Goal: Transaction & Acquisition: Book appointment/travel/reservation

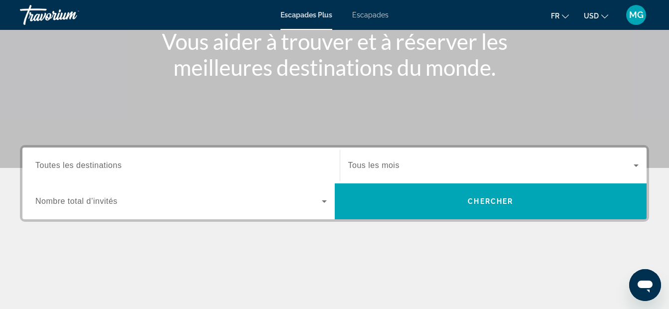
scroll to position [133, 0]
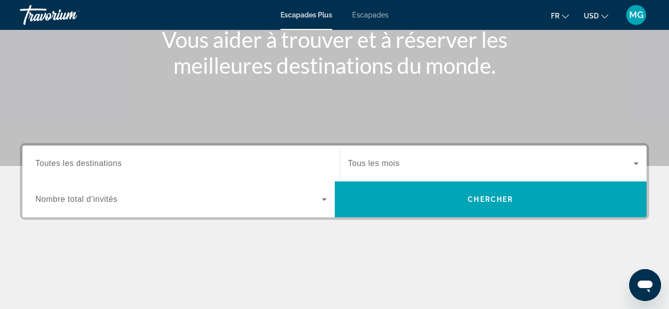
click at [155, 160] on input "Destination Toutes les destinations" at bounding box center [181, 164] width 292 height 12
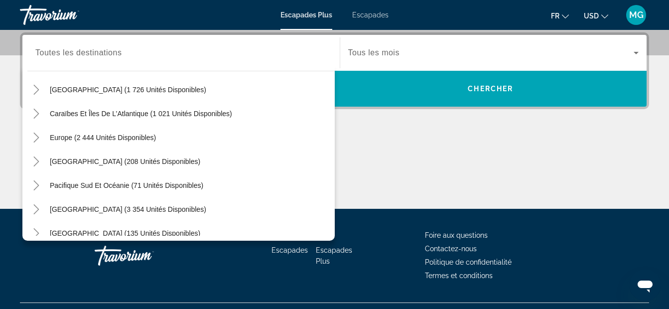
scroll to position [81, 0]
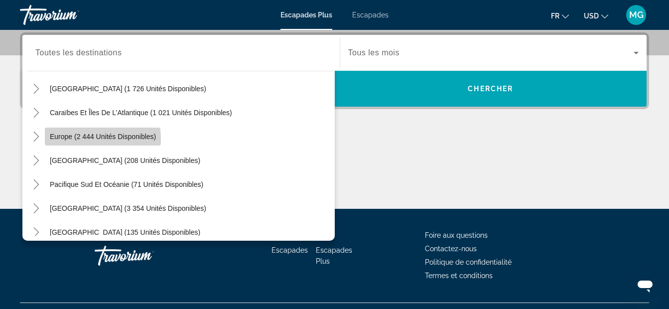
click at [95, 141] on span "Widget de recherche" at bounding box center [103, 137] width 116 height 24
type input "**********"
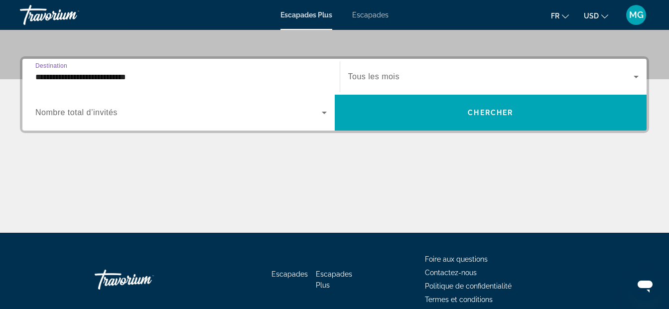
scroll to position [177, 0]
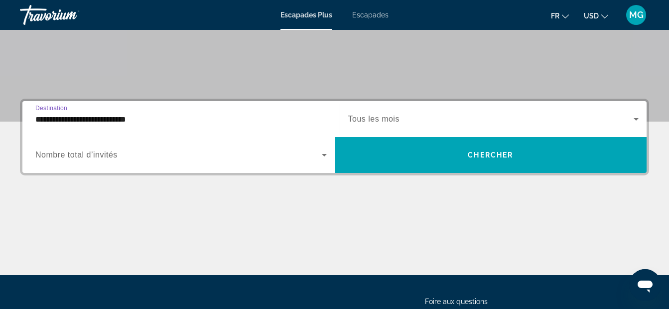
click at [325, 152] on icon "Widget de recherche" at bounding box center [325, 155] width 12 height 12
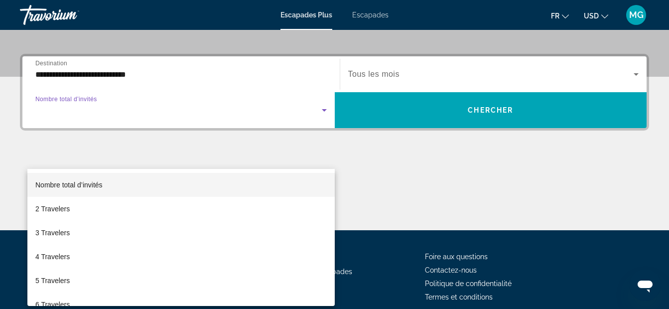
scroll to position [244, 0]
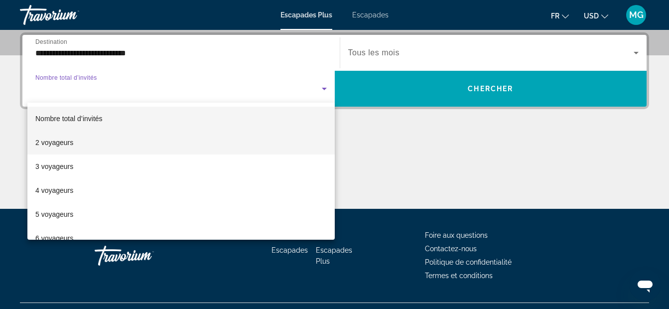
click at [119, 143] on mat-option "2 voyageurs" at bounding box center [181, 143] width 308 height 24
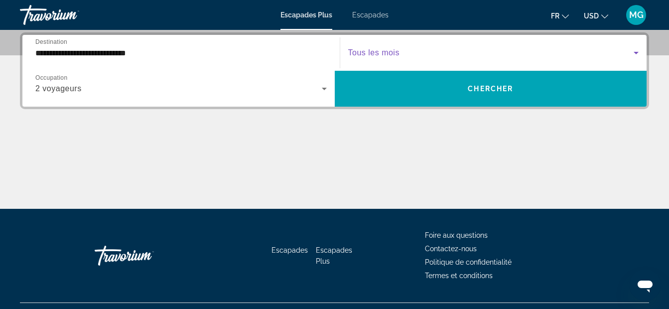
click at [639, 53] on icon "Widget de recherche" at bounding box center [637, 53] width 12 height 12
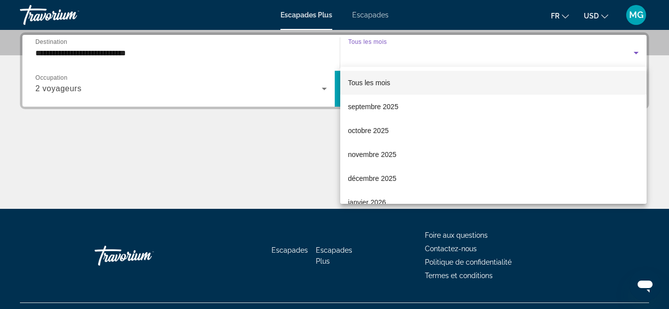
click at [303, 131] on div at bounding box center [334, 154] width 669 height 309
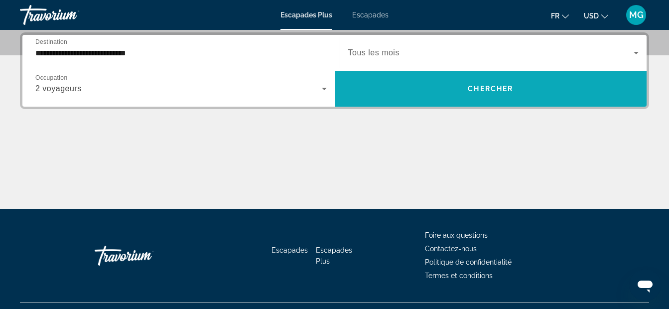
click at [437, 89] on span "Widget de recherche" at bounding box center [491, 89] width 313 height 24
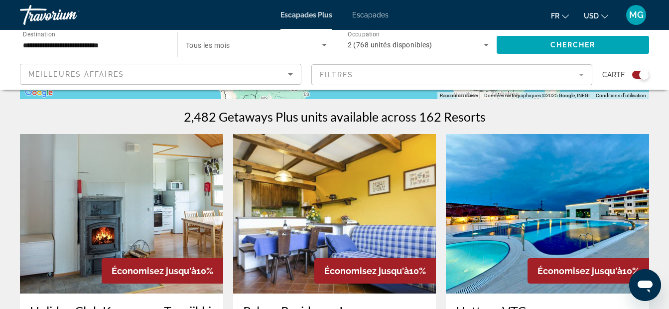
scroll to position [299, 0]
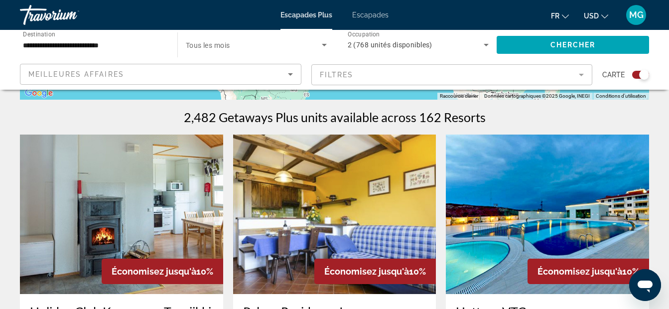
click at [514, 191] on img "Contenu principal" at bounding box center [547, 214] width 203 height 159
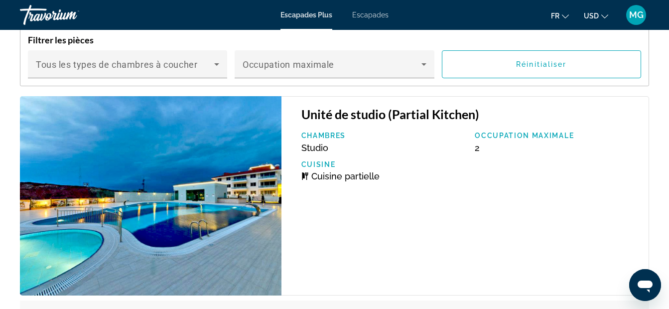
scroll to position [1960, 0]
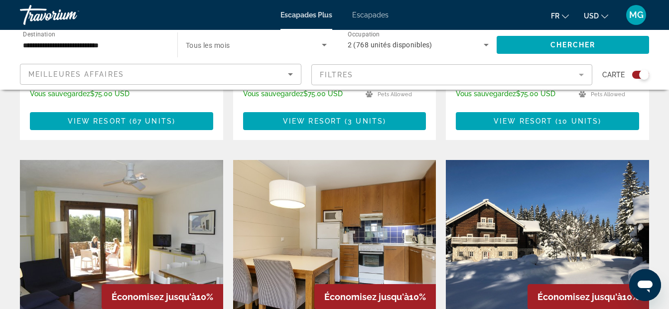
scroll to position [698, 0]
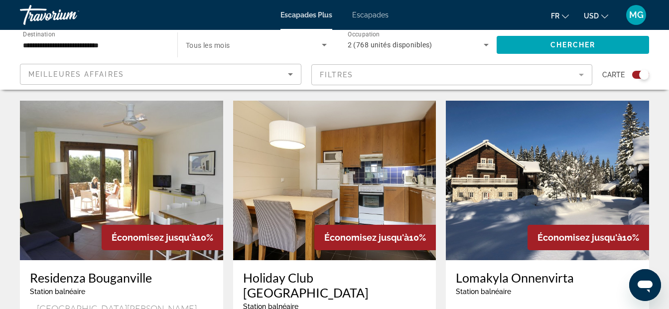
click at [581, 73] on mat-form-field "Filtres" at bounding box center [453, 74] width 282 height 21
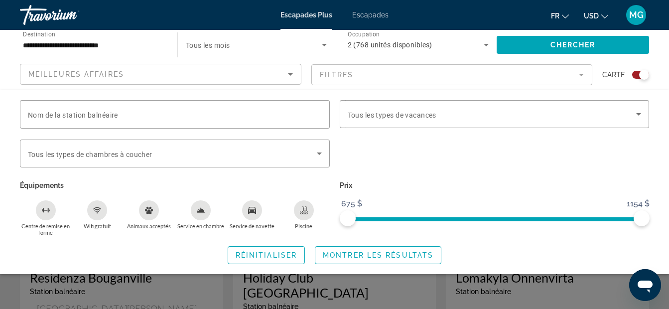
click at [645, 75] on div "Widget de recherche" at bounding box center [644, 75] width 10 height 10
click at [635, 113] on icon "Widget de recherche" at bounding box center [639, 114] width 12 height 12
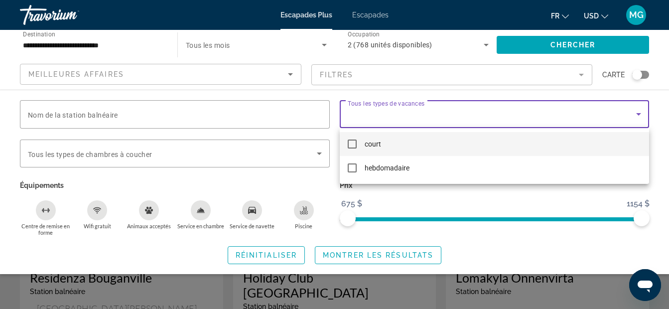
click at [635, 113] on div at bounding box center [334, 154] width 669 height 309
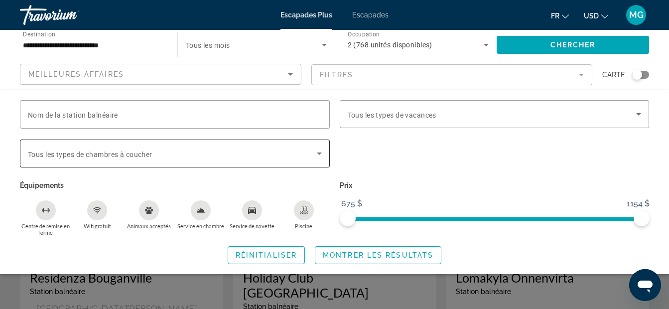
click at [312, 158] on span "Widget de recherche" at bounding box center [172, 154] width 289 height 12
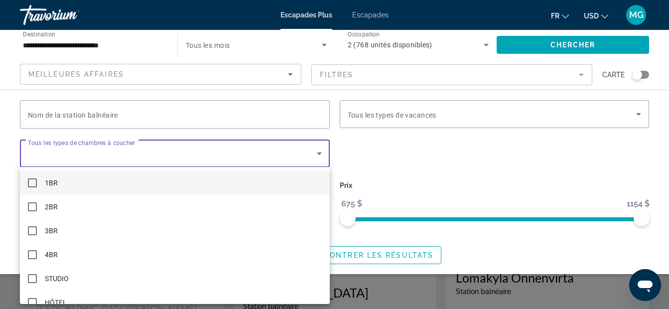
click at [312, 158] on div at bounding box center [334, 154] width 669 height 309
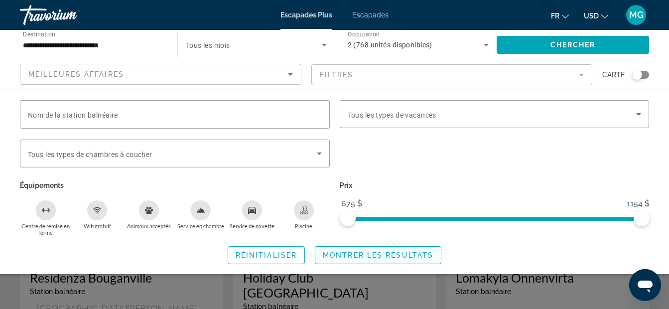
click at [357, 258] on span "Montrer les résultats" at bounding box center [378, 255] width 111 height 8
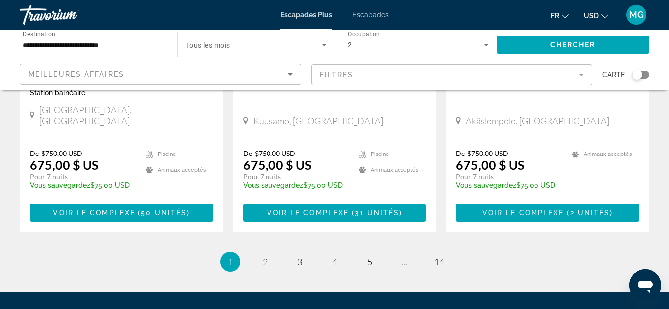
scroll to position [1346, 0]
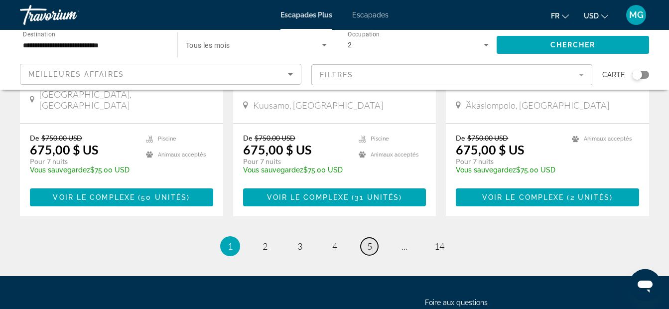
click at [368, 241] on span "5" at bounding box center [369, 246] width 5 height 11
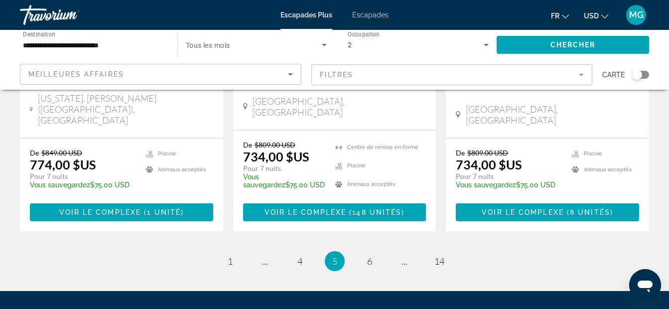
scroll to position [1365, 0]
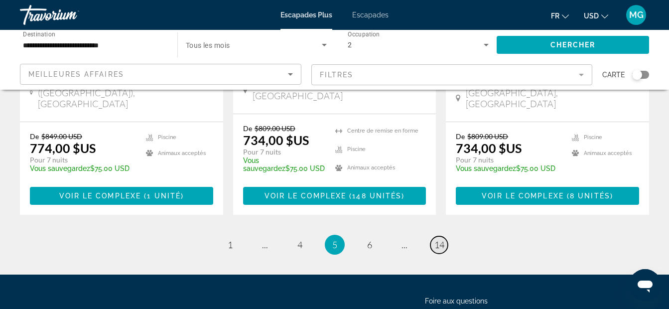
click at [443, 239] on span "14" at bounding box center [440, 244] width 10 height 11
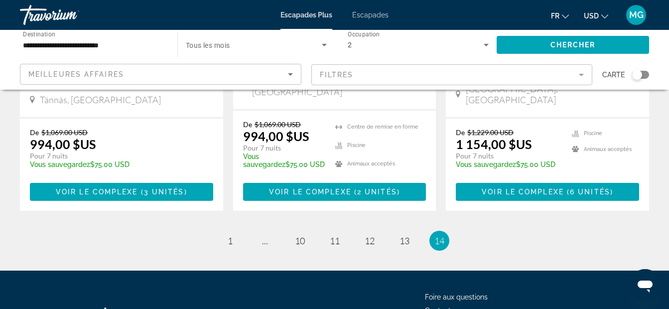
scroll to position [686, 0]
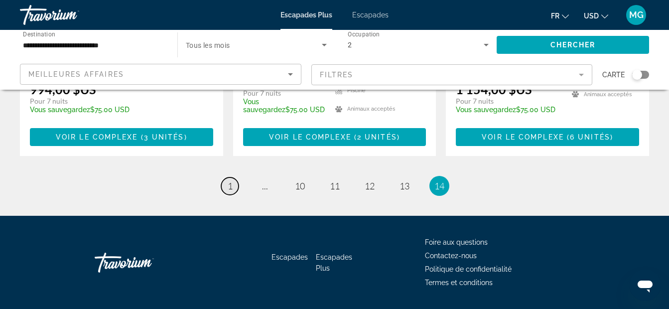
click at [234, 177] on link "page 1" at bounding box center [229, 185] width 17 height 17
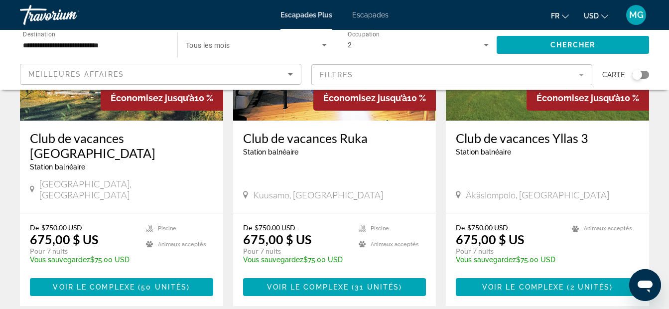
scroll to position [1296, 0]
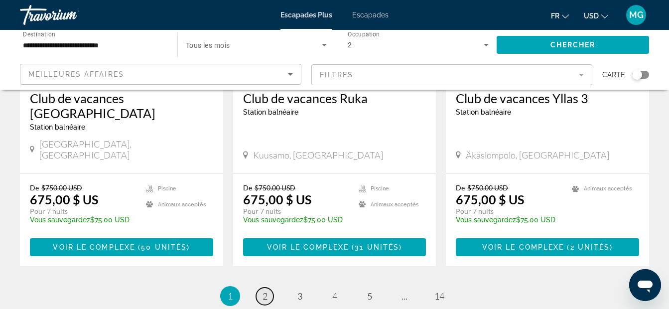
click at [270, 288] on link "page 2" at bounding box center [264, 296] width 17 height 17
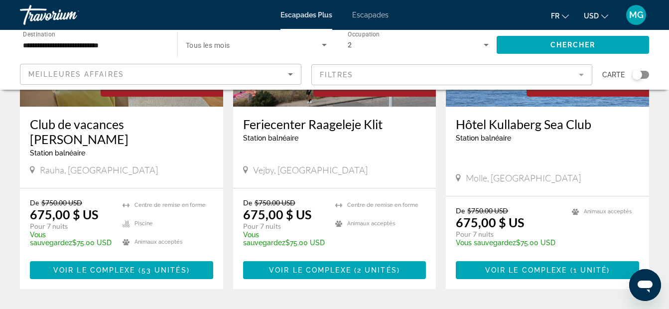
scroll to position [1296, 0]
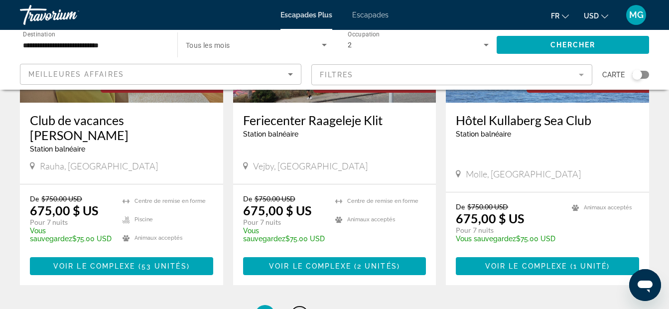
click at [297, 307] on link "page 3" at bounding box center [299, 315] width 17 height 17
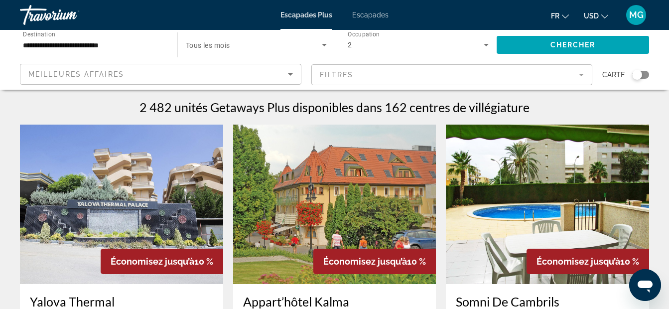
click at [80, 43] on input "**********" at bounding box center [94, 45] width 142 height 12
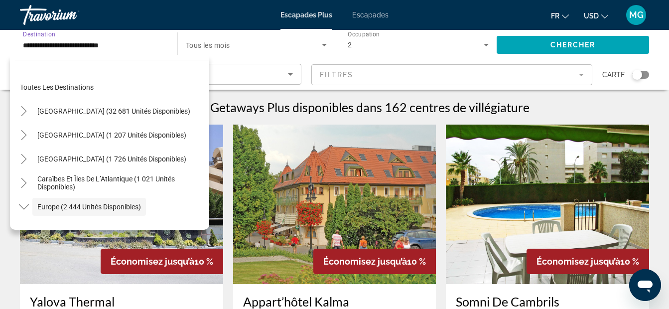
scroll to position [59, 0]
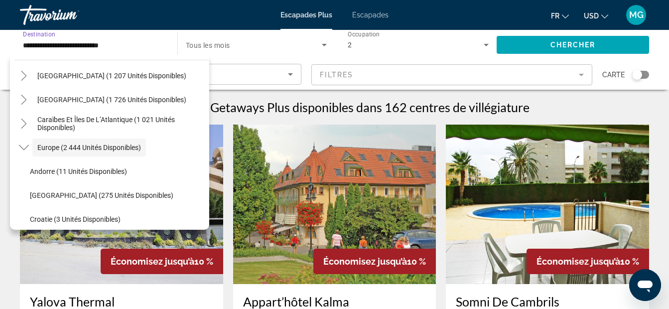
click at [150, 45] on input "**********" at bounding box center [94, 45] width 142 height 12
drag, startPoint x: 126, startPoint y: 41, endPoint x: -2, endPoint y: 53, distance: 128.1
click at [0, 53] on html "**********" at bounding box center [334, 154] width 669 height 309
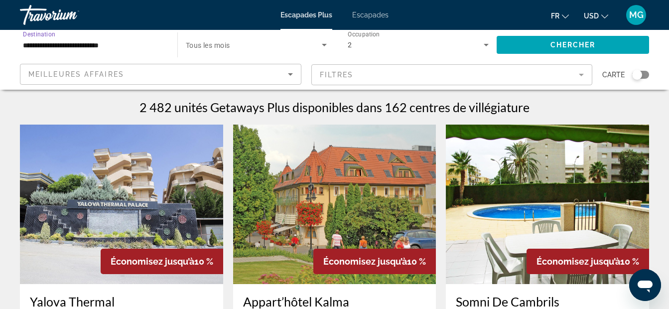
click at [132, 44] on input "**********" at bounding box center [94, 45] width 142 height 12
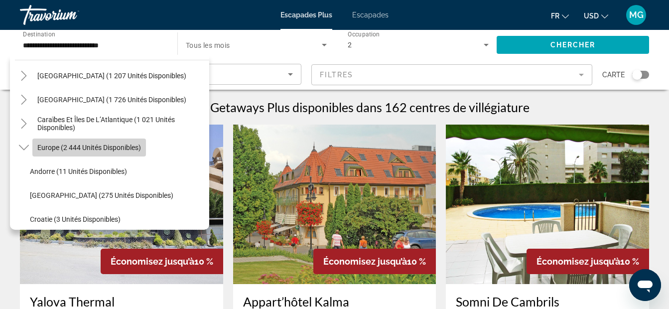
click at [120, 142] on span "Widget de recherche" at bounding box center [89, 148] width 114 height 24
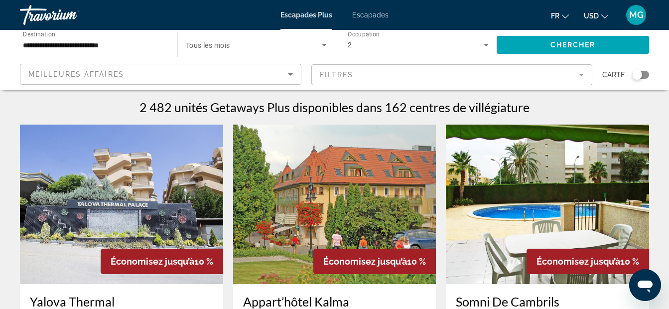
drag, startPoint x: 120, startPoint y: 142, endPoint x: 87, endPoint y: 93, distance: 59.2
click at [368, 68] on mat-form-field "Filtres" at bounding box center [453, 74] width 282 height 21
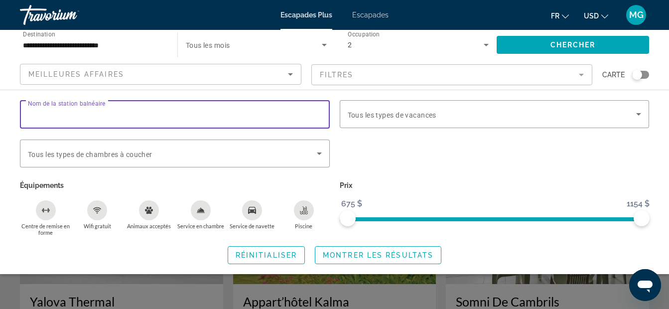
click at [139, 112] on input "Nom de la station balnéaire" at bounding box center [175, 115] width 294 height 12
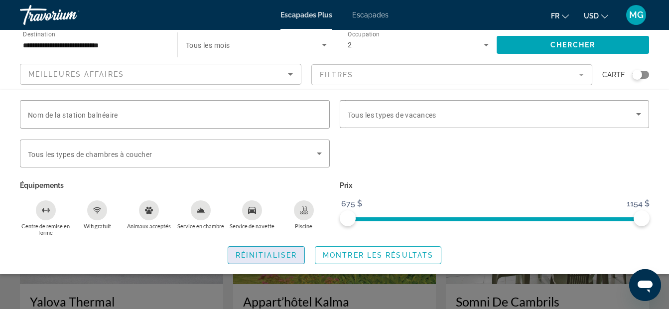
click at [301, 262] on span "Widget de recherche" at bounding box center [266, 255] width 76 height 24
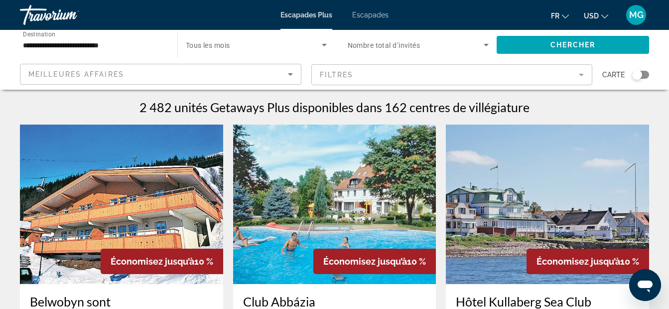
click at [375, 14] on span "Escapades" at bounding box center [370, 15] width 36 height 8
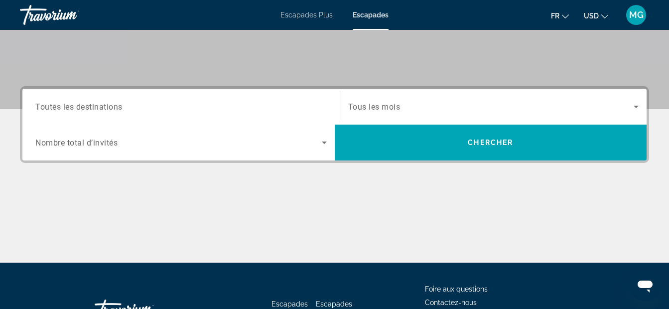
scroll to position [199, 0]
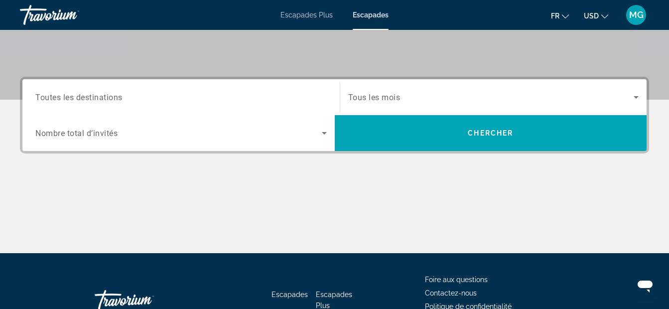
click at [181, 93] on input "Destination Toutes les destinations" at bounding box center [181, 98] width 292 height 12
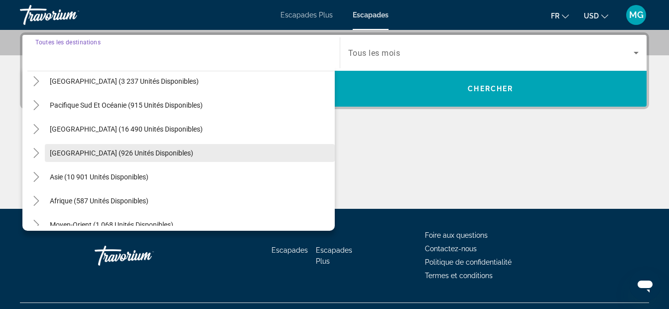
scroll to position [161, 0]
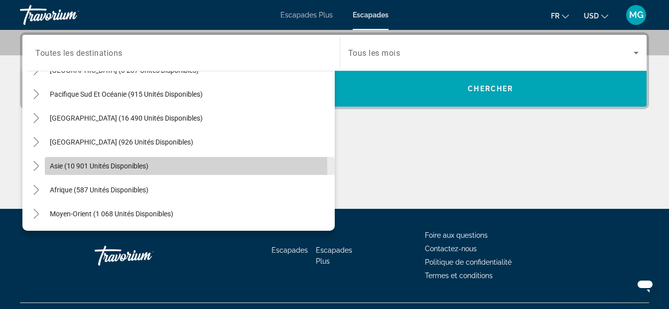
click at [113, 168] on span "Asie (10 901 unités disponibles)" at bounding box center [99, 166] width 99 height 8
type input "**********"
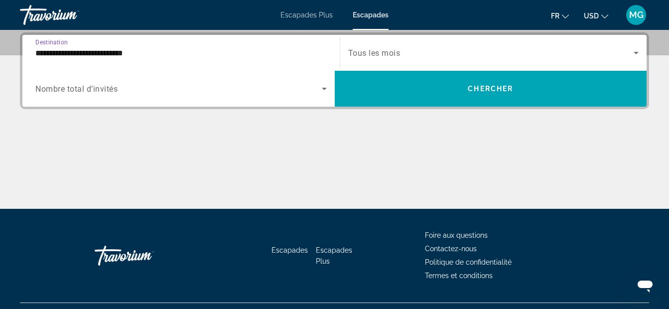
click at [319, 90] on icon "Widget de recherche" at bounding box center [325, 89] width 12 height 12
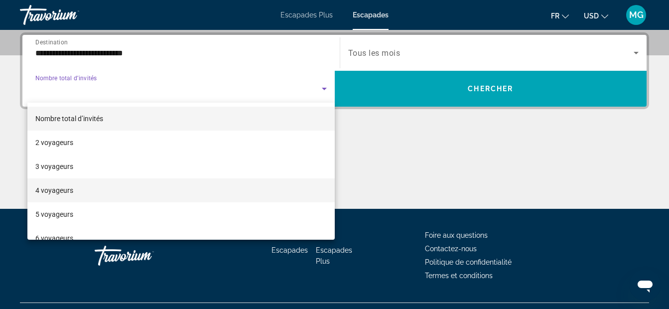
click at [100, 184] on mat-option "4 voyageurs" at bounding box center [181, 190] width 308 height 24
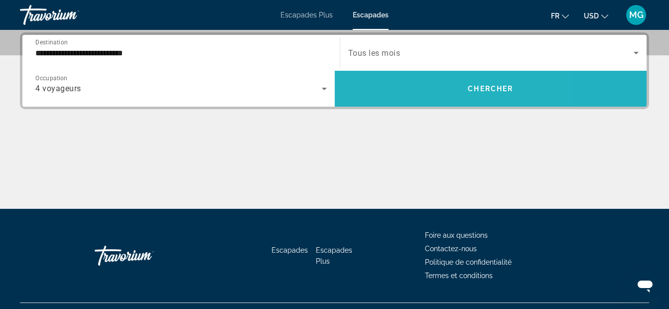
click at [358, 80] on span "Widget de recherche" at bounding box center [491, 89] width 313 height 24
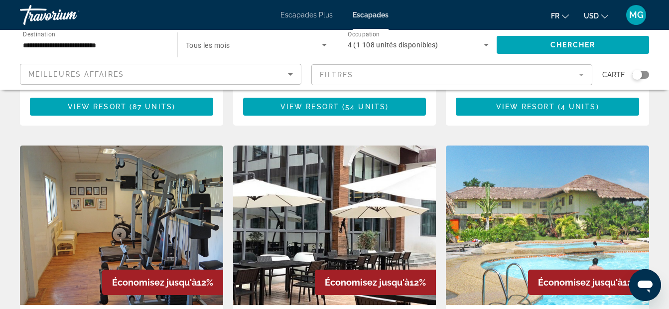
scroll to position [1097, 0]
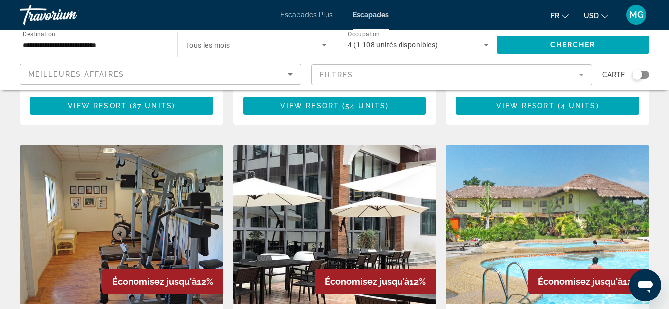
click at [559, 13] on span "Fr" at bounding box center [555, 16] width 8 height 8
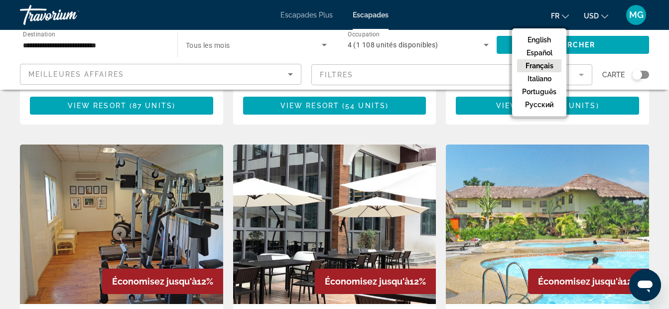
click at [542, 65] on button "Français" at bounding box center [539, 65] width 44 height 13
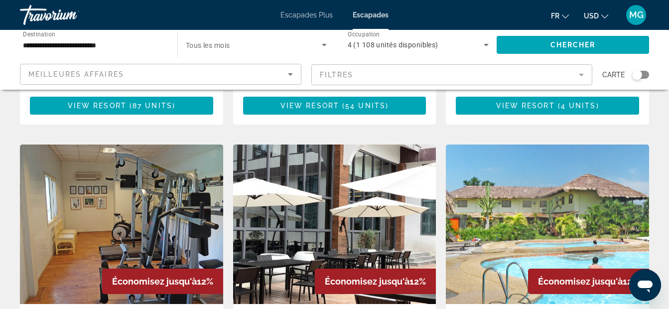
click at [597, 16] on span "USD" at bounding box center [591, 16] width 15 height 8
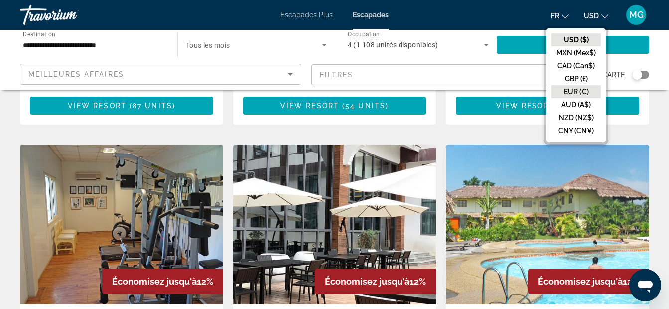
click at [581, 91] on button "EUR (€)" at bounding box center [576, 91] width 49 height 13
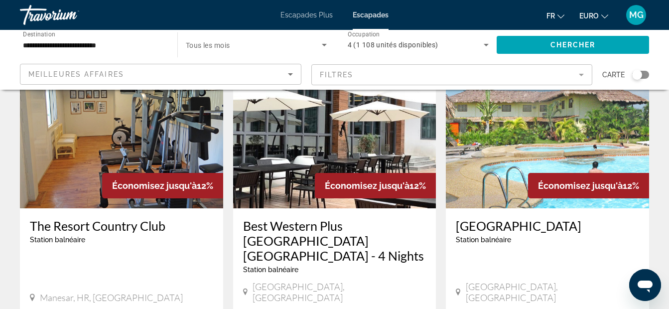
scroll to position [1196, 0]
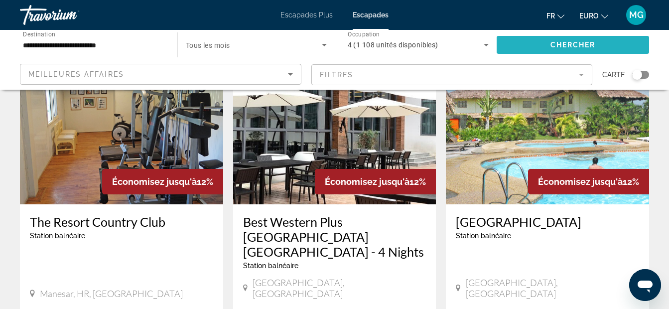
click at [566, 44] on span "Chercher" at bounding box center [573, 45] width 45 height 8
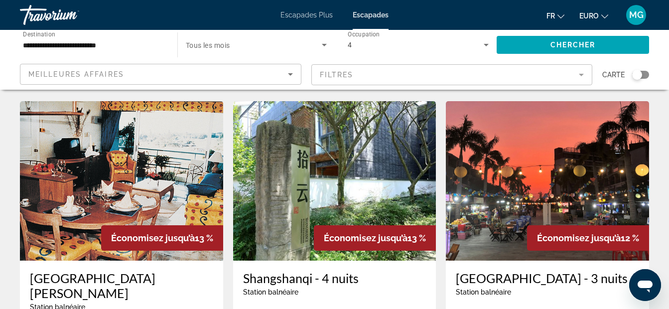
scroll to position [399, 0]
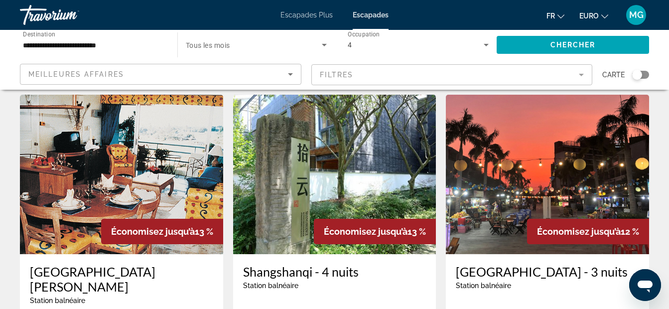
click at [124, 43] on input "**********" at bounding box center [94, 45] width 142 height 12
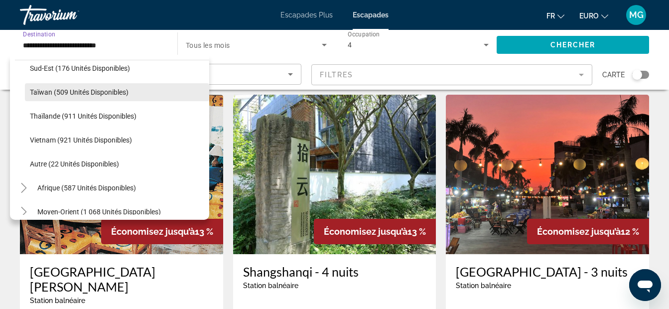
scroll to position [520, 0]
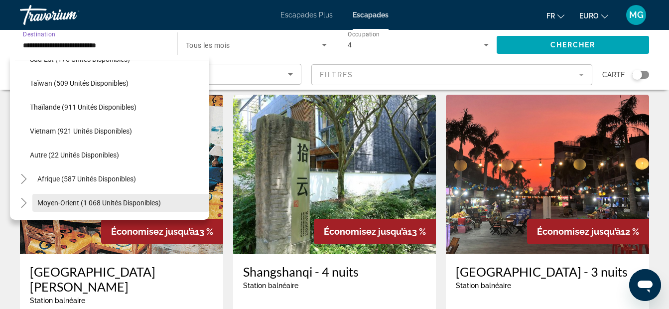
click at [56, 203] on span "Moyen-Orient (1 068 unités disponibles)" at bounding box center [99, 203] width 124 height 8
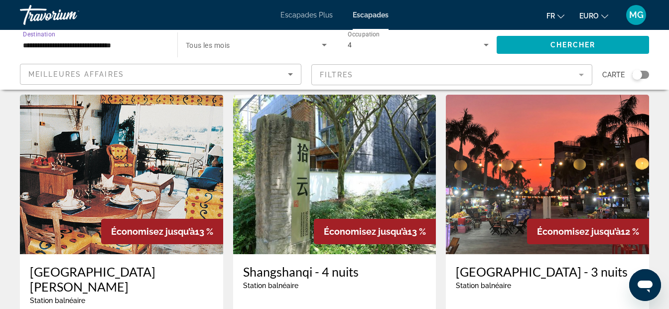
click at [141, 44] on input "**********" at bounding box center [94, 45] width 142 height 12
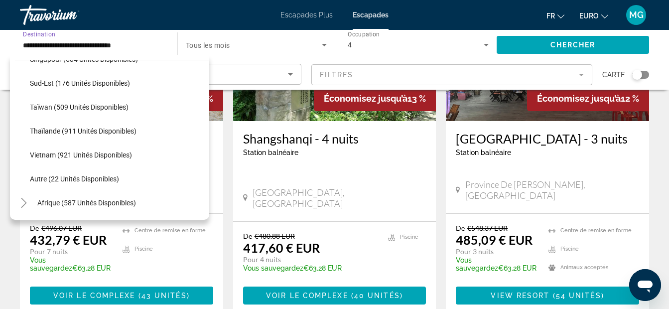
scroll to position [417, 0]
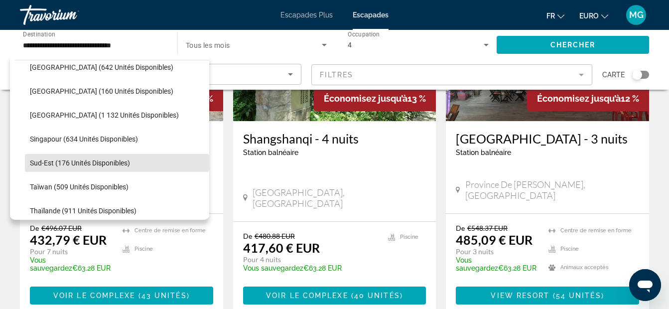
click at [126, 159] on span "Sud-Est (176 unités disponibles)" at bounding box center [80, 163] width 100 height 8
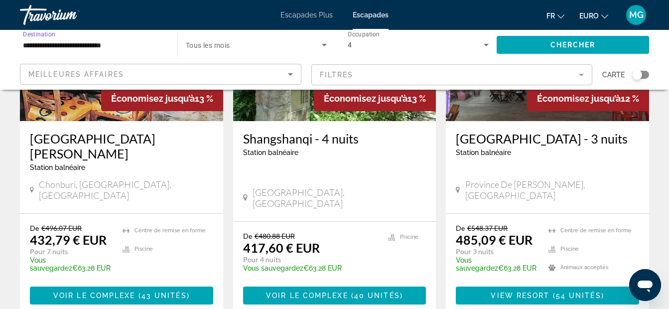
click at [138, 38] on div "**********" at bounding box center [94, 45] width 142 height 28
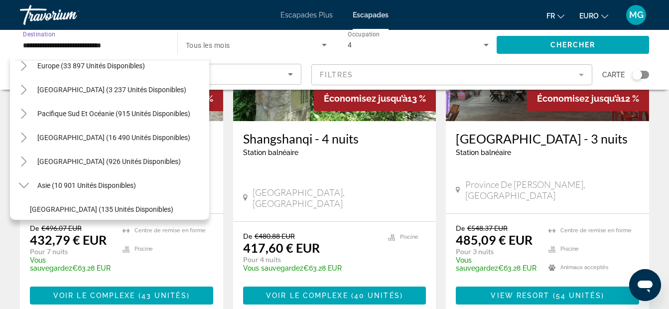
scroll to position [110, 0]
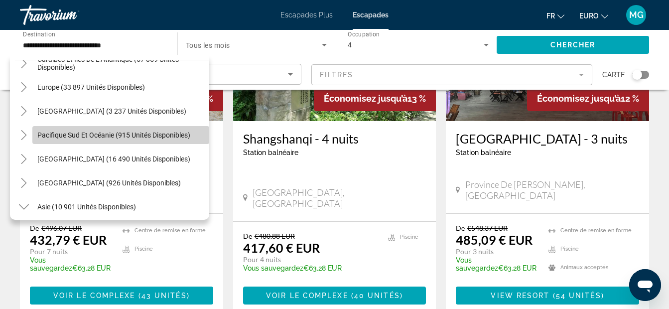
click at [131, 131] on span "Pacifique Sud et Océanie (915 unités disponibles)" at bounding box center [113, 135] width 153 height 8
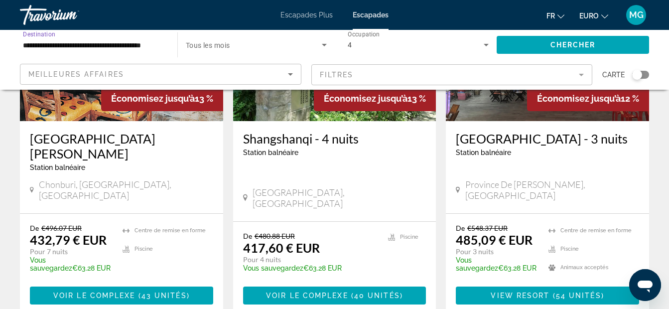
click at [146, 42] on input "**********" at bounding box center [94, 45] width 142 height 12
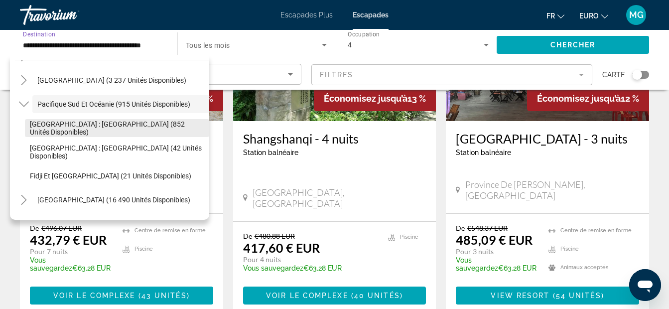
scroll to position [173, 0]
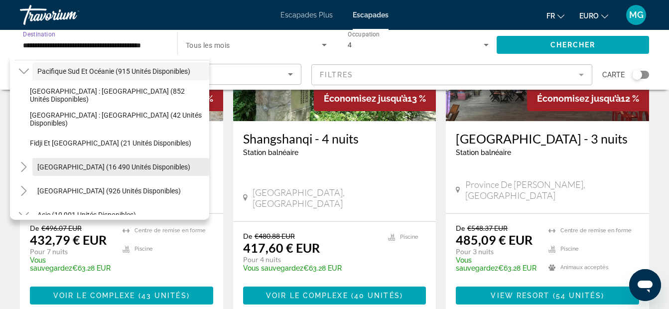
click at [160, 163] on span "[GEOGRAPHIC_DATA] (16 490 unités disponibles)" at bounding box center [113, 167] width 153 height 8
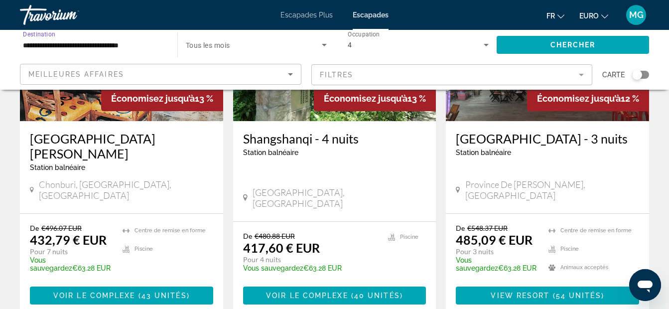
click at [155, 44] on input "**********" at bounding box center [94, 45] width 142 height 12
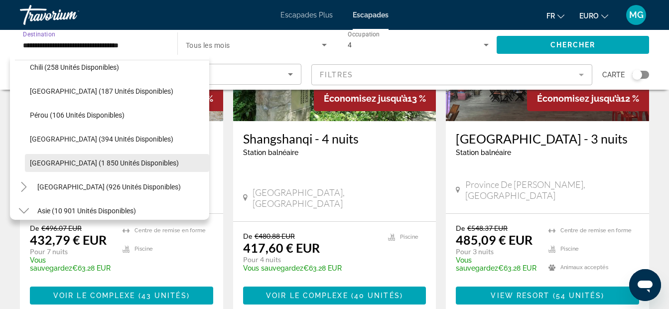
scroll to position [402, 0]
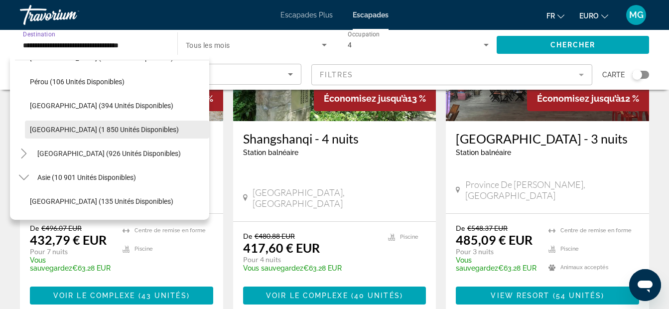
click at [144, 151] on span "[GEOGRAPHIC_DATA] (926 unités disponibles)" at bounding box center [109, 154] width 144 height 8
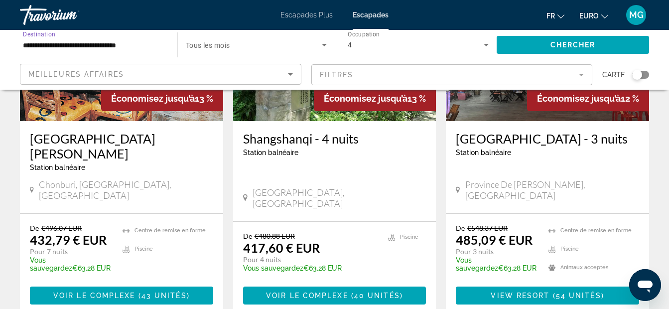
click at [158, 43] on input "**********" at bounding box center [94, 45] width 142 height 12
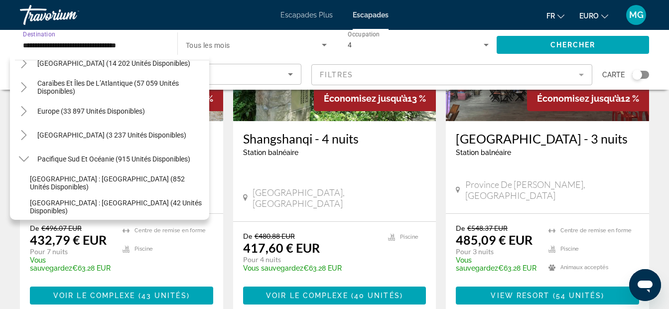
scroll to position [53, 0]
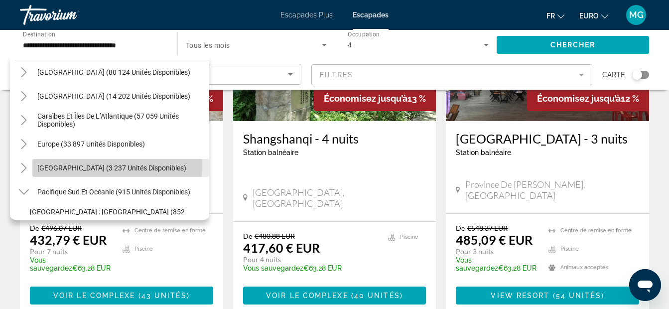
click at [59, 164] on span "[GEOGRAPHIC_DATA] (3 237 unités disponibles)" at bounding box center [111, 168] width 149 height 8
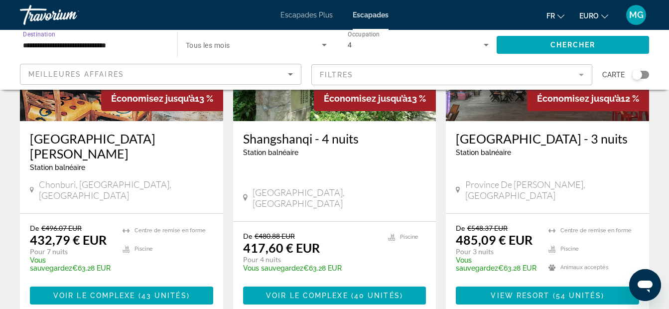
click at [141, 43] on input "**********" at bounding box center [94, 45] width 142 height 12
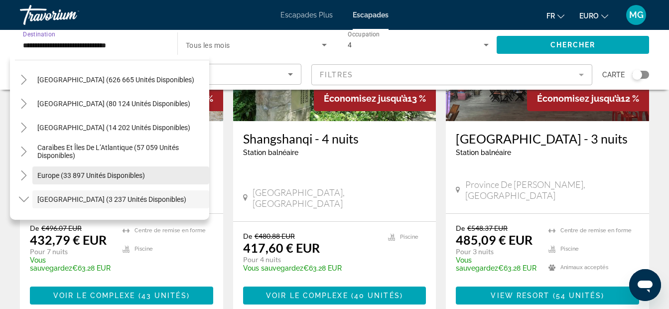
scroll to position [33, 0]
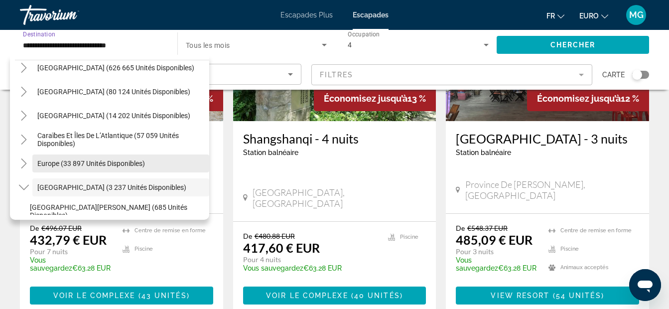
click at [117, 160] on span "Europe (33 897 unités disponibles)" at bounding box center [91, 163] width 108 height 8
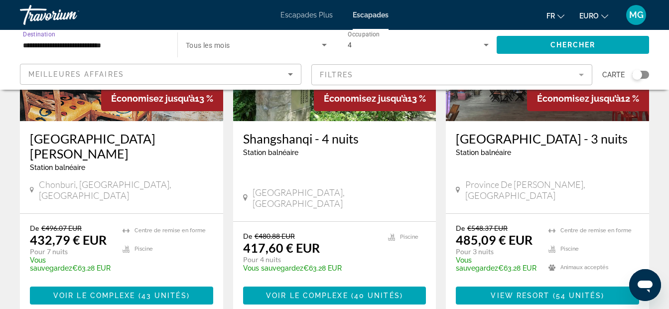
click at [147, 39] on input "**********" at bounding box center [94, 45] width 142 height 12
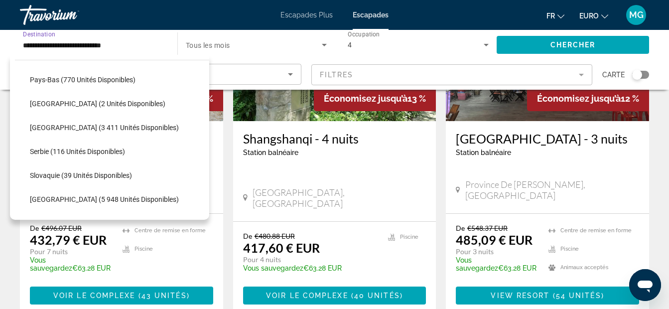
scroll to position [458, 0]
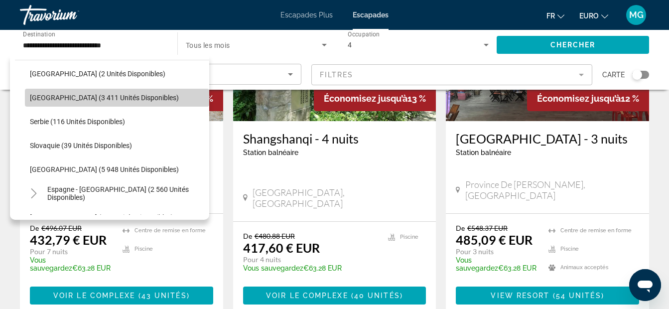
click at [132, 97] on span "[GEOGRAPHIC_DATA] (3 411 unités disponibles)" at bounding box center [104, 98] width 149 height 8
type input "**********"
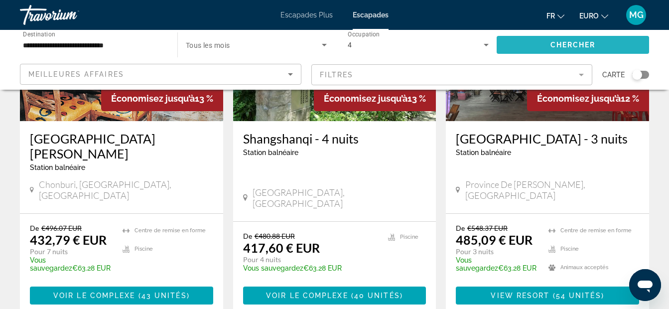
click at [571, 47] on span "Chercher" at bounding box center [573, 45] width 45 height 8
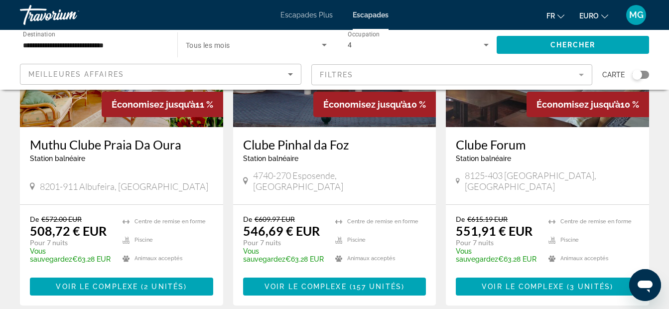
scroll to position [532, 0]
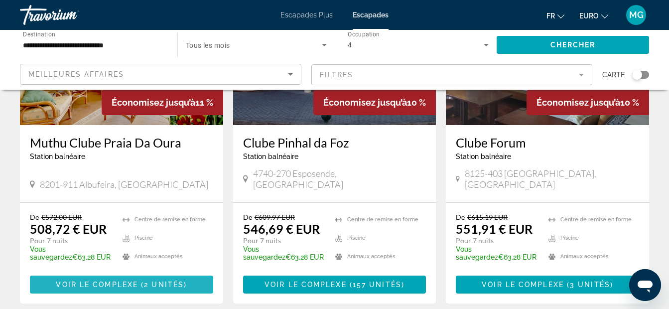
click at [87, 281] on span "Voir le complexe" at bounding box center [97, 285] width 82 height 8
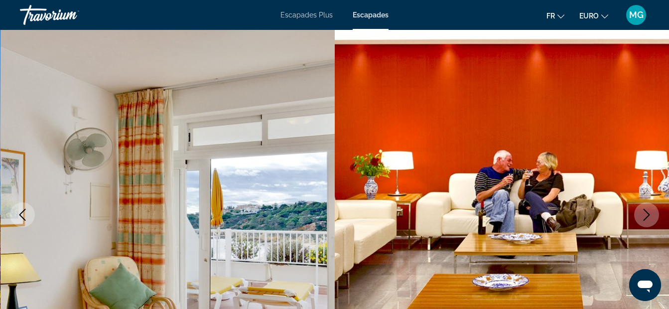
scroll to position [133, 0]
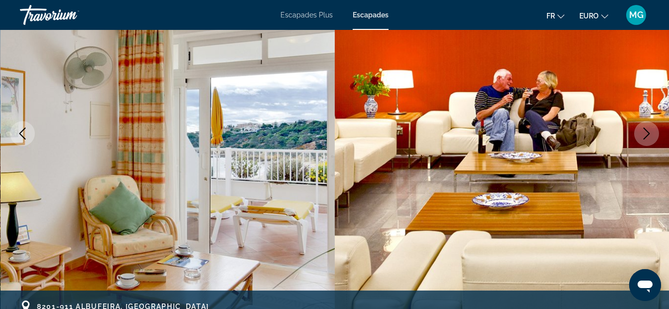
click at [649, 132] on icon "Image suivante" at bounding box center [647, 134] width 12 height 12
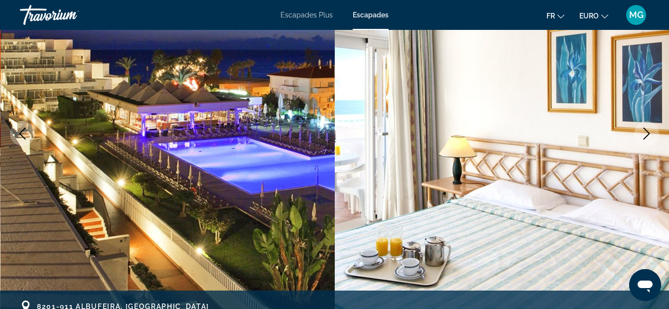
click at [649, 132] on icon "Image suivante" at bounding box center [647, 134] width 12 height 12
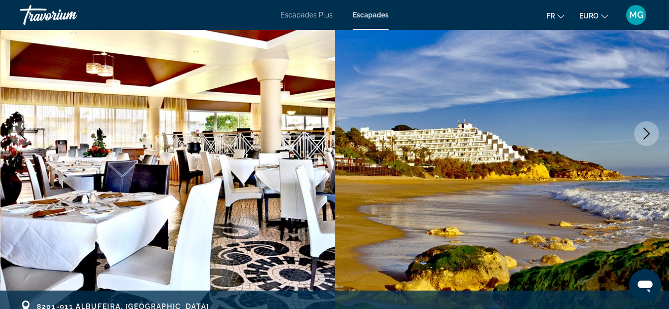
click at [649, 132] on icon "Image suivante" at bounding box center [647, 134] width 12 height 12
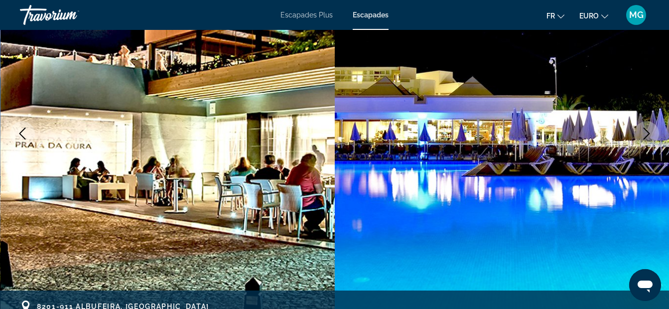
click at [649, 132] on icon "Image suivante" at bounding box center [647, 134] width 12 height 12
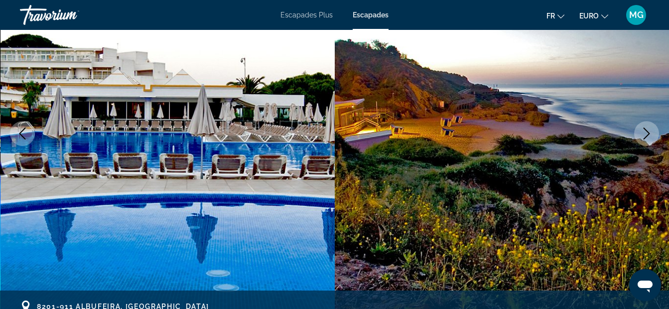
click at [648, 128] on icon "Image suivante" at bounding box center [647, 134] width 12 height 12
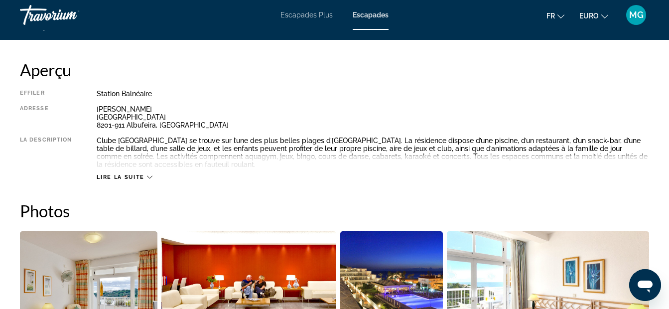
scroll to position [480, 0]
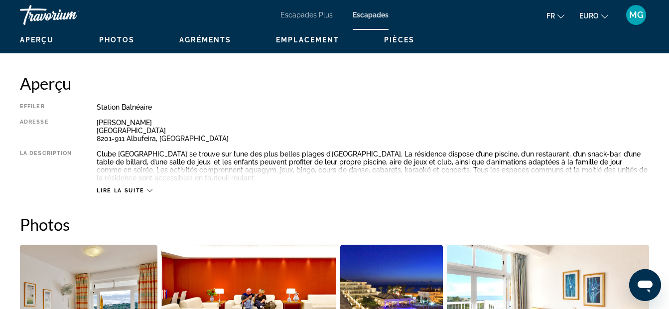
click at [124, 189] on span "Lire la suite" at bounding box center [120, 190] width 47 height 6
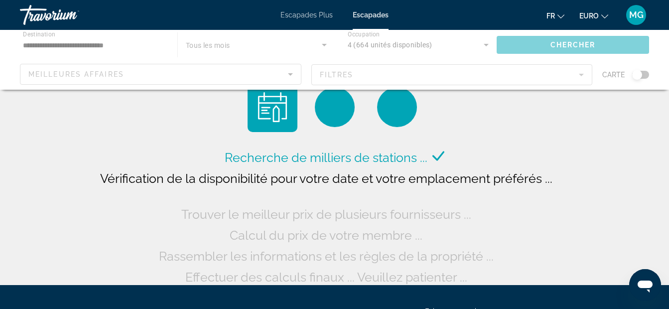
click at [363, 74] on div "Contenu principal" at bounding box center [334, 60] width 669 height 60
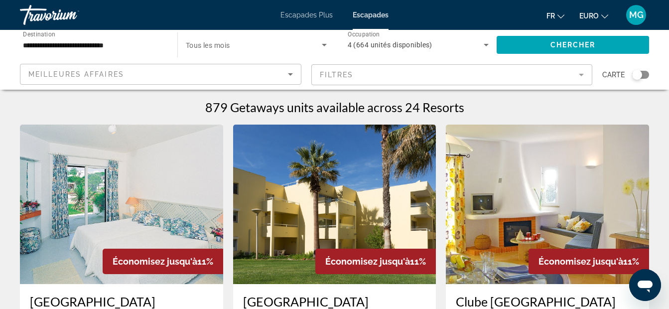
click at [584, 71] on mat-form-field "Filtres" at bounding box center [453, 74] width 282 height 21
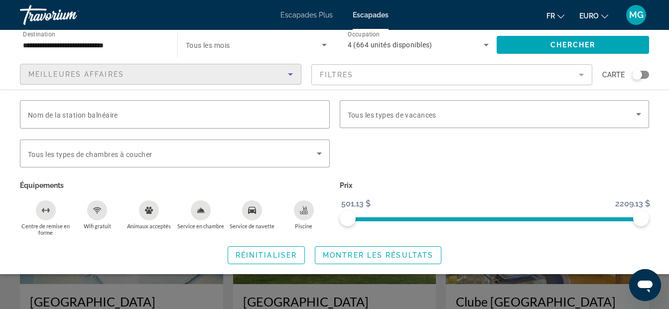
click at [292, 72] on icon "Trier par" at bounding box center [291, 74] width 12 height 12
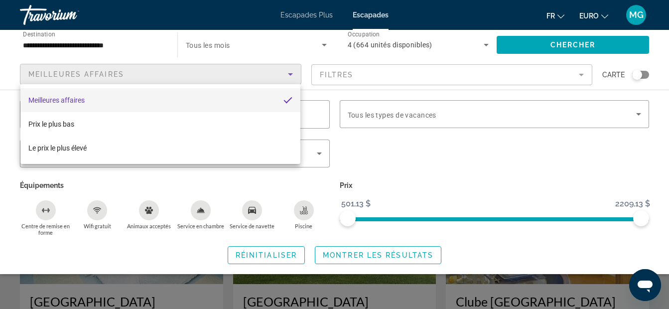
click at [292, 72] on div at bounding box center [334, 154] width 669 height 309
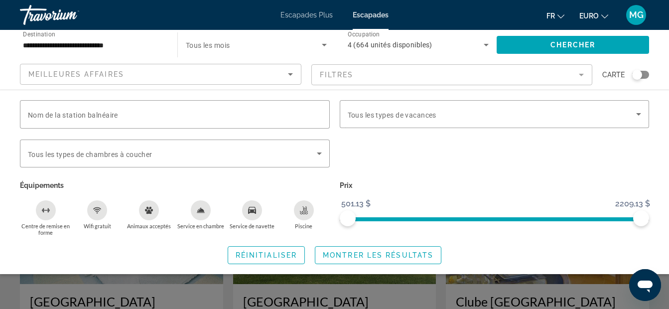
click at [292, 72] on icon "Trier par" at bounding box center [291, 74] width 12 height 12
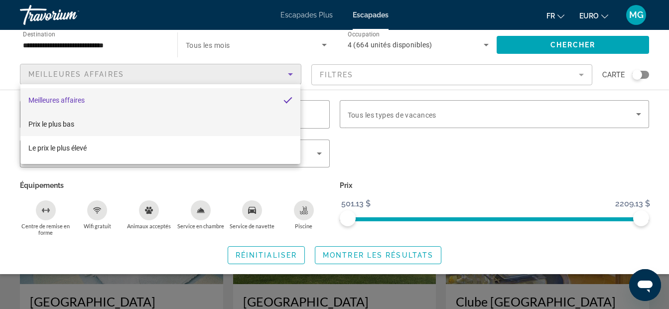
click at [201, 121] on mat-option "Prix le plus bas" at bounding box center [160, 124] width 280 height 24
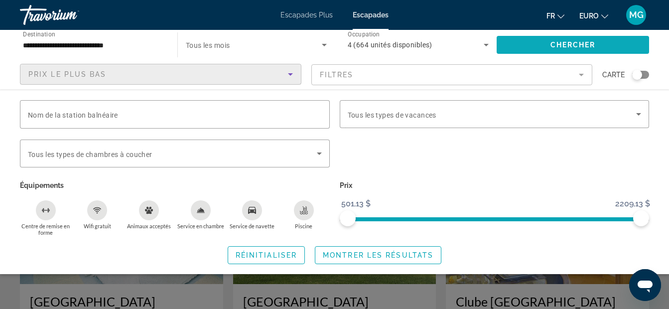
click at [591, 43] on span "Chercher" at bounding box center [573, 45] width 45 height 8
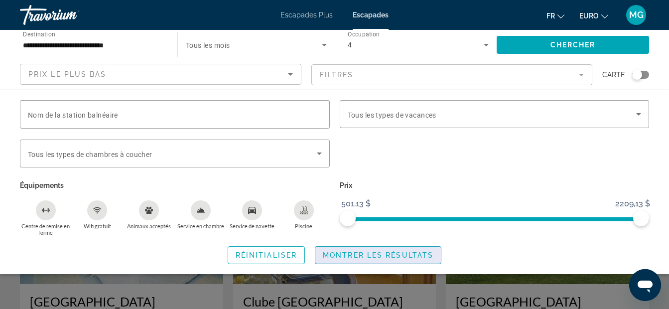
click at [345, 254] on span "Montrer les résultats" at bounding box center [378, 255] width 111 height 8
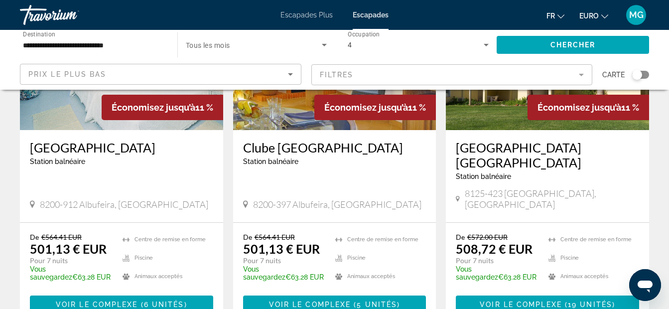
scroll to position [166, 0]
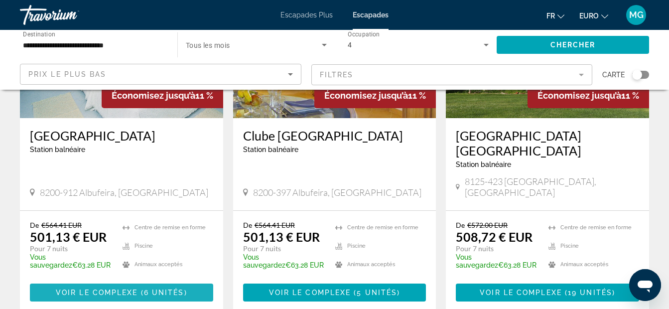
drag, startPoint x: 150, startPoint y: 265, endPoint x: 150, endPoint y: 258, distance: 6.5
click at [150, 289] on span "6 unités" at bounding box center [164, 293] width 40 height 8
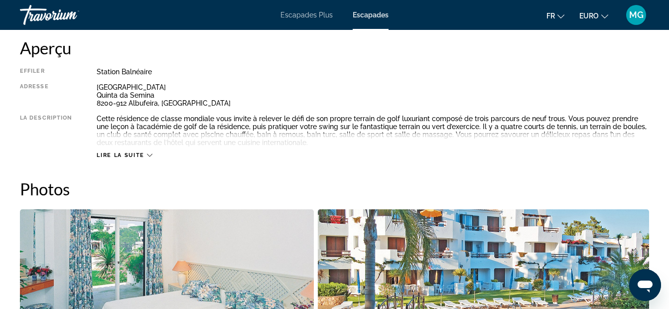
scroll to position [512, 0]
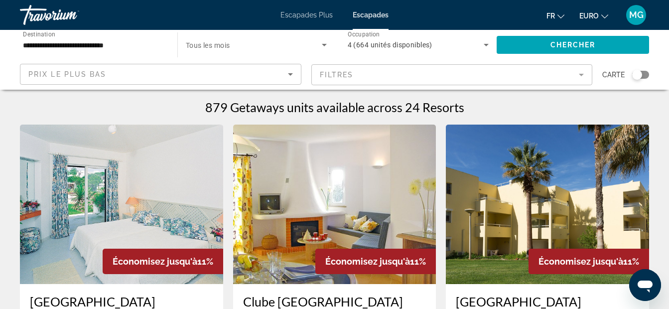
click at [484, 43] on icon "Widget de recherche" at bounding box center [486, 45] width 12 height 12
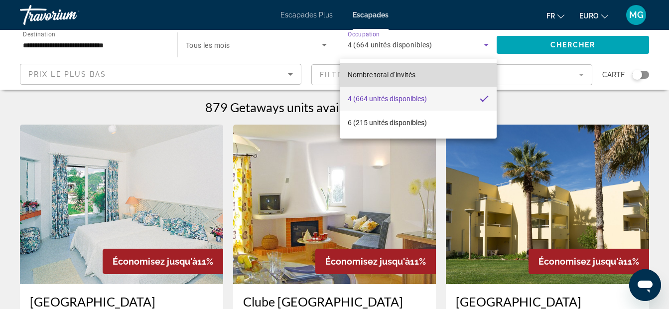
click at [428, 70] on mat-option "Nombre total d’invités" at bounding box center [419, 75] width 158 height 24
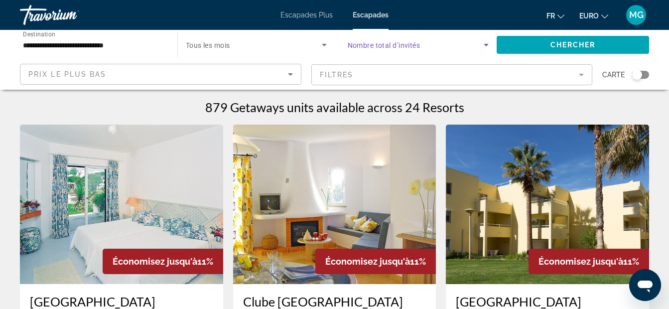
click at [483, 46] on icon "Widget de recherche" at bounding box center [486, 45] width 12 height 12
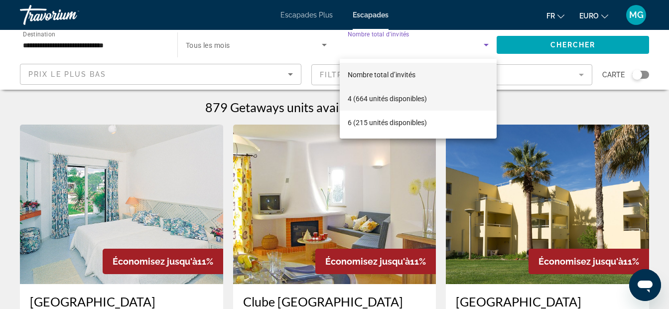
click at [423, 97] on font "4 (664 unités disponibles)" at bounding box center [387, 99] width 79 height 8
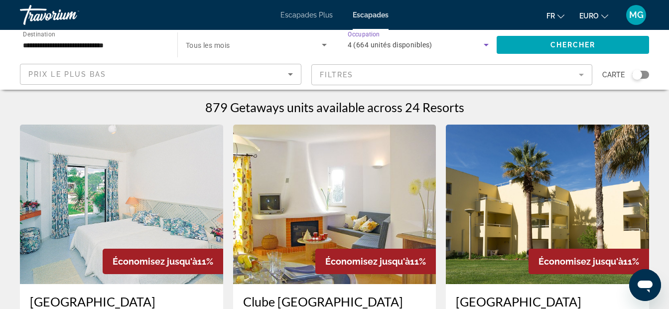
click at [581, 70] on mat-form-field "Filtres" at bounding box center [453, 74] width 282 height 21
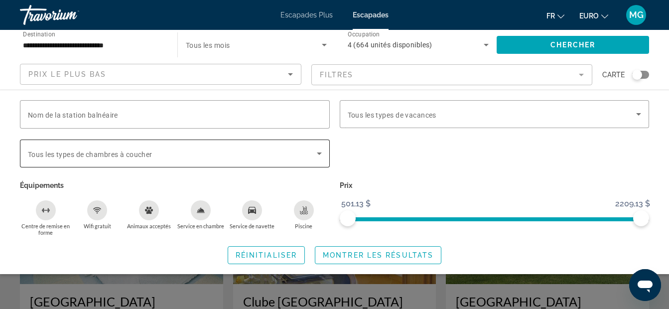
click at [318, 154] on icon "Widget de recherche" at bounding box center [320, 154] width 12 height 12
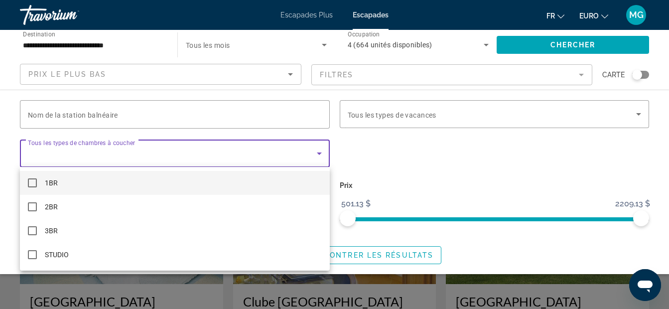
click at [135, 182] on mat-option "1BR" at bounding box center [175, 183] width 310 height 24
click at [195, 183] on mat-option "1BR" at bounding box center [175, 183] width 310 height 24
click at [319, 149] on div at bounding box center [334, 154] width 669 height 309
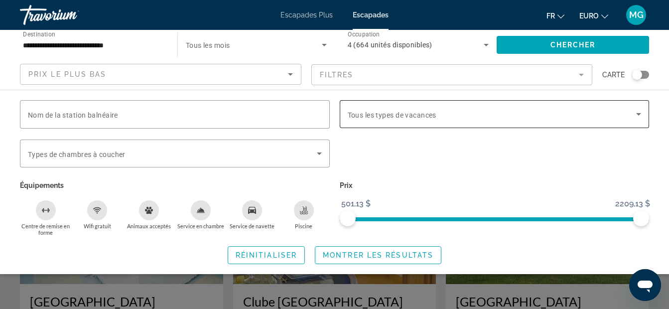
click at [470, 109] on span "Widget de recherche" at bounding box center [492, 114] width 289 height 12
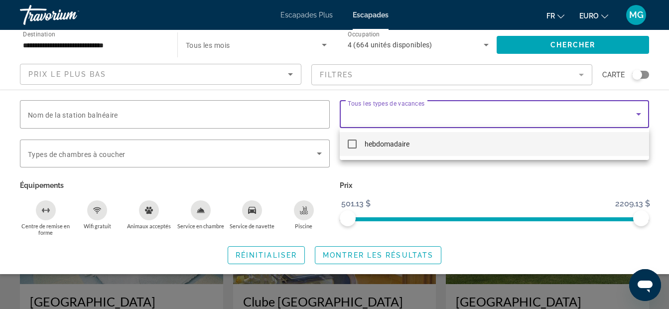
click at [470, 109] on div at bounding box center [334, 154] width 669 height 309
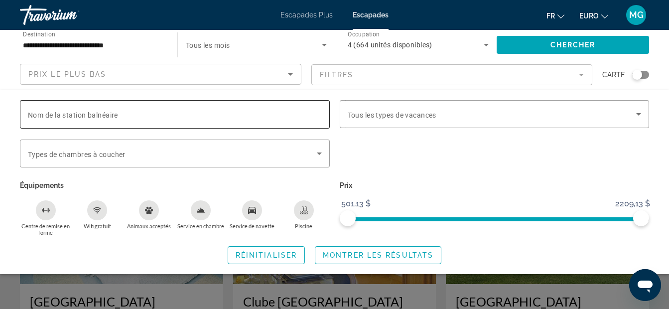
click at [307, 116] on input "Nom de la station balnéaire" at bounding box center [175, 115] width 294 height 12
type input "*****"
click at [567, 44] on span "Chercher" at bounding box center [573, 45] width 45 height 8
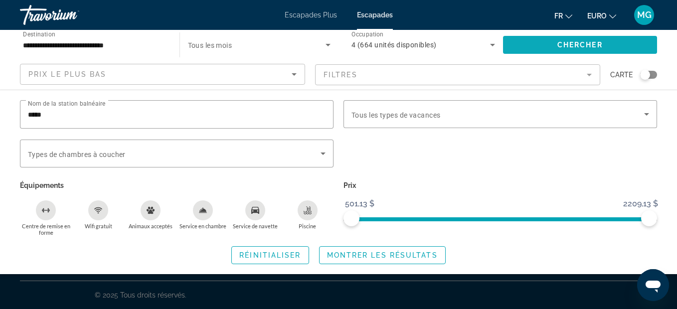
click at [565, 47] on span "Chercher" at bounding box center [579, 45] width 45 height 8
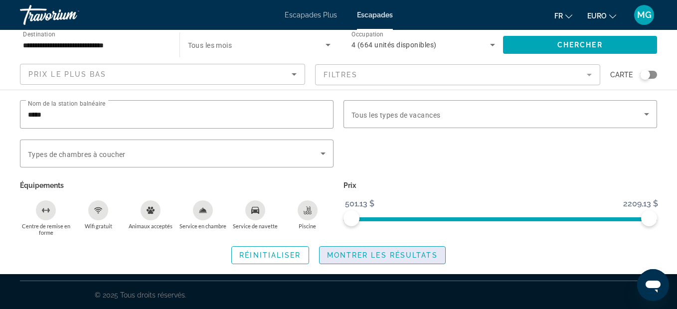
click at [414, 257] on span "Montrer les résultats" at bounding box center [382, 255] width 111 height 8
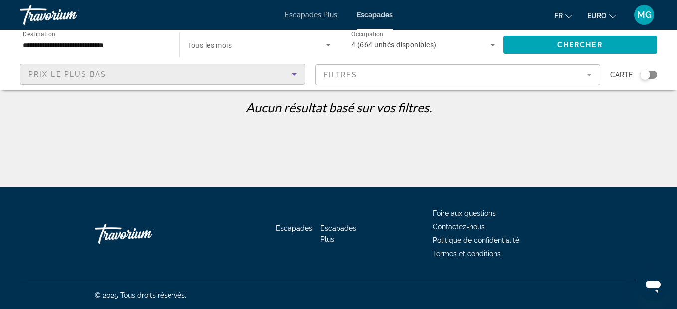
click at [298, 74] on icon "Trier par" at bounding box center [294, 74] width 12 height 12
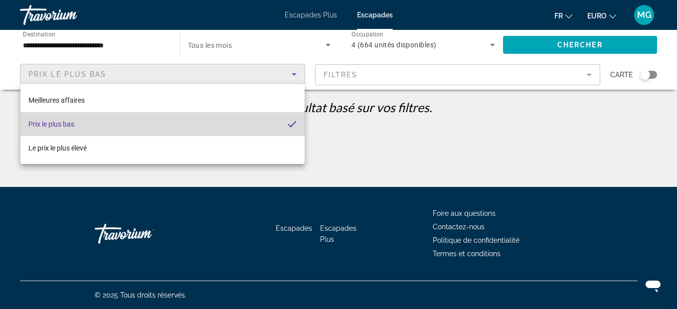
click at [224, 129] on mat-option "Prix le plus bas" at bounding box center [162, 124] width 284 height 24
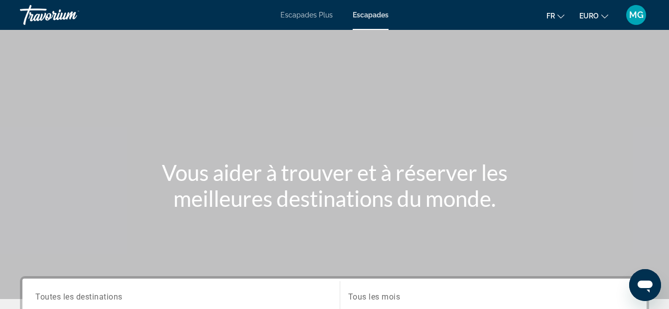
click at [313, 6] on div "Escapades Plus Escapades Fr English Español Français Italiano Português русский…" at bounding box center [334, 15] width 669 height 26
click at [313, 16] on span "Escapades Plus" at bounding box center [307, 15] width 52 height 8
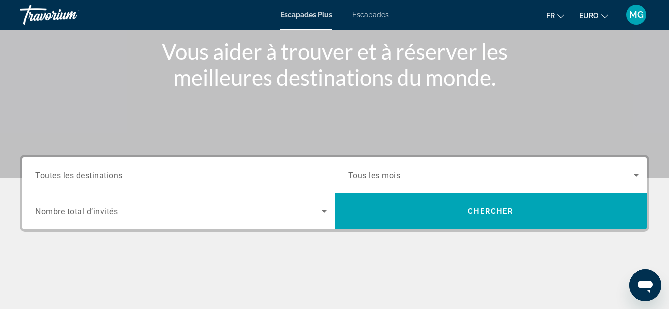
scroll to position [133, 0]
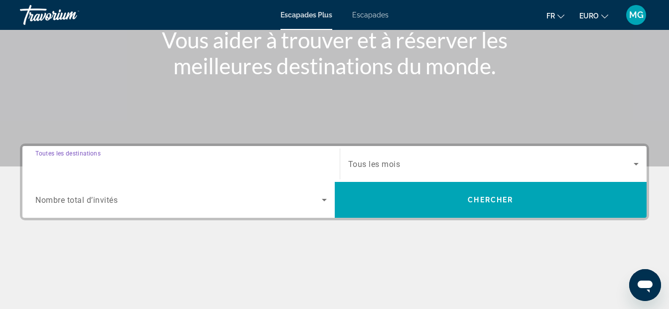
click at [196, 159] on input "Destination Toutes les destinations" at bounding box center [181, 165] width 292 height 12
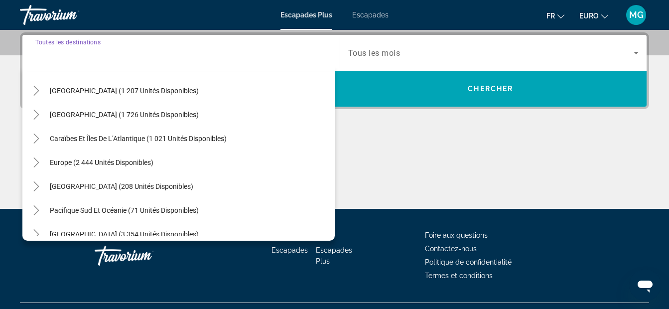
scroll to position [66, 0]
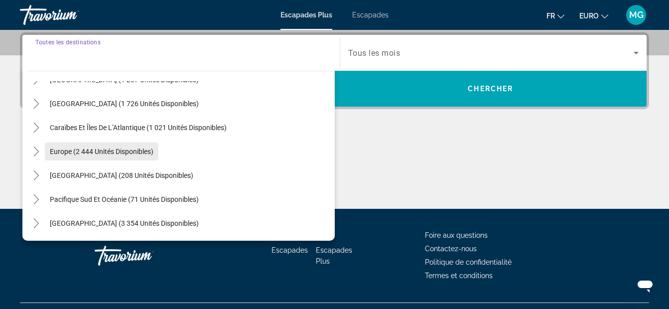
click at [112, 154] on span "Europe (2 444 unités disponibles)" at bounding box center [102, 152] width 104 height 8
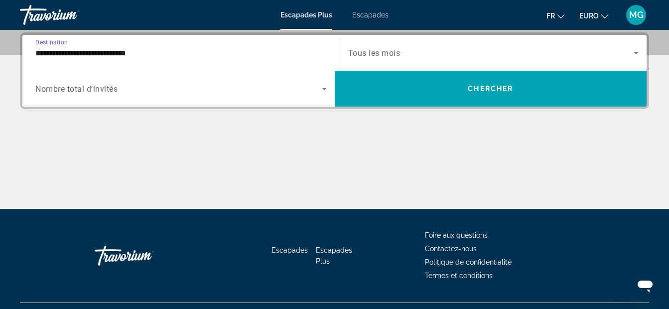
click at [215, 51] on input "**********" at bounding box center [181, 53] width 292 height 12
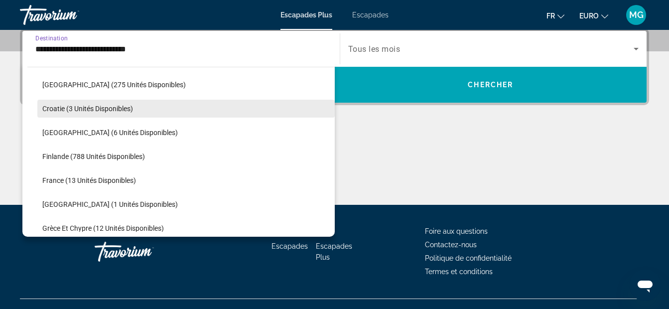
scroll to position [159, 0]
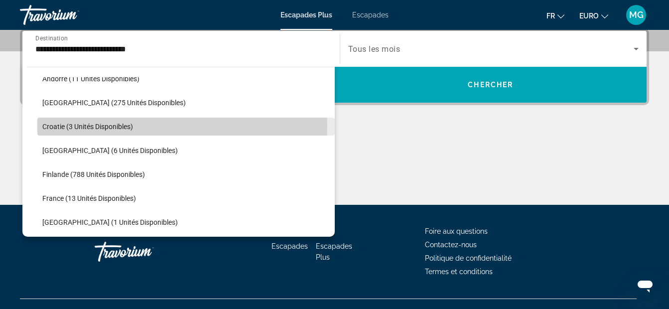
click at [104, 126] on span "Croatie (3 unités disponibles)" at bounding box center [87, 127] width 91 height 8
type input "**********"
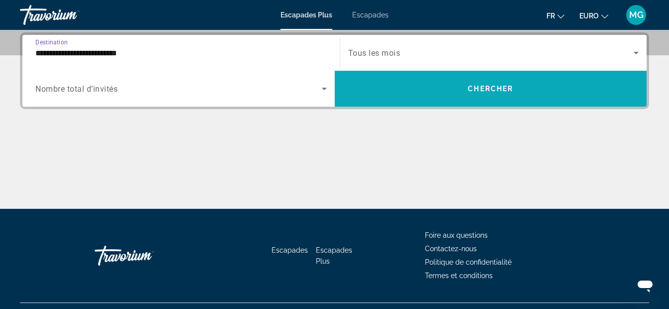
click at [380, 90] on span "Widget de recherche" at bounding box center [491, 89] width 313 height 24
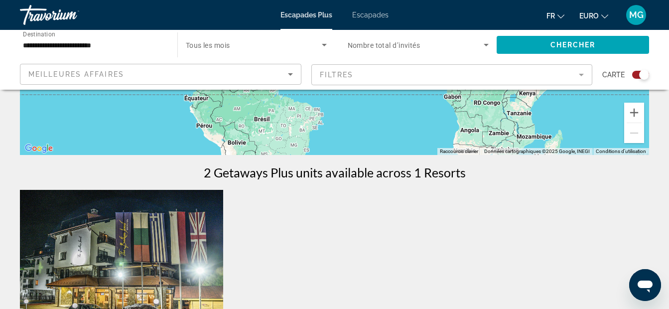
scroll to position [233, 0]
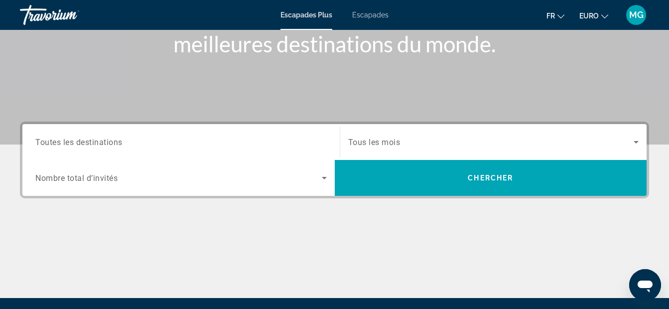
scroll to position [166, 0]
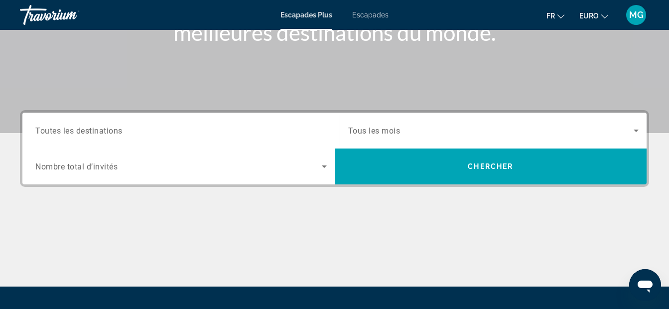
click at [190, 127] on input "Destination Toutes les destinations" at bounding box center [181, 131] width 292 height 12
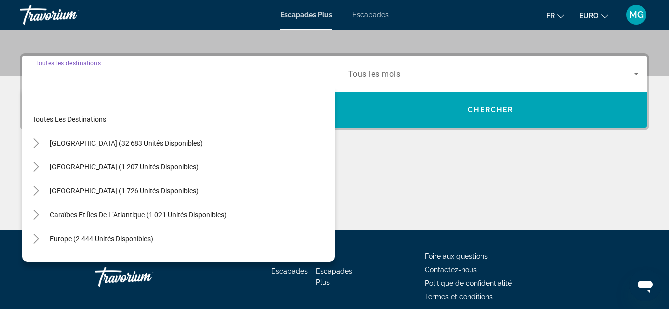
scroll to position [244, 0]
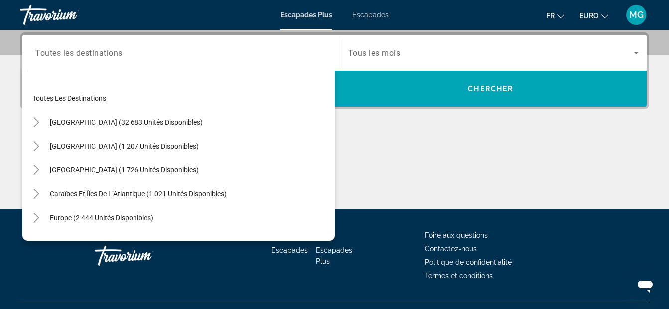
click at [388, 140] on div "Contenu principal" at bounding box center [335, 171] width 630 height 75
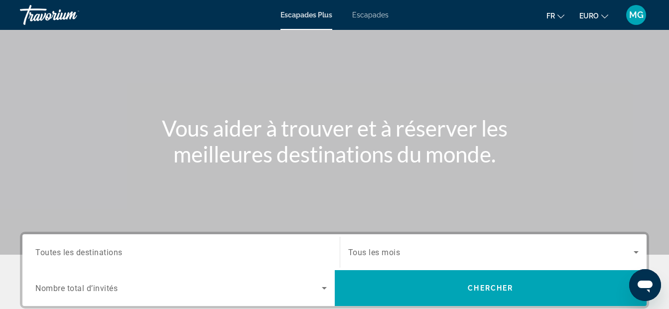
scroll to position [0, 0]
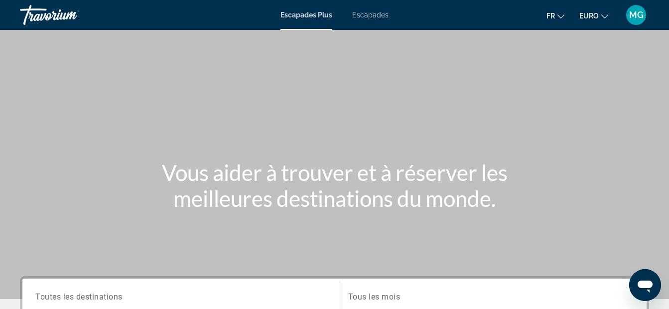
click at [359, 10] on div "Escapades Plus Escapades Fr English Español Français Italiano Português русский…" at bounding box center [334, 15] width 669 height 26
click at [367, 12] on span "Escapades" at bounding box center [370, 15] width 36 height 8
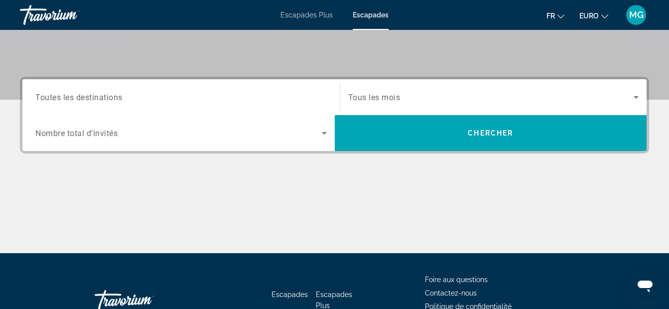
click at [279, 94] on input "Destination Toutes les destinations" at bounding box center [181, 98] width 292 height 12
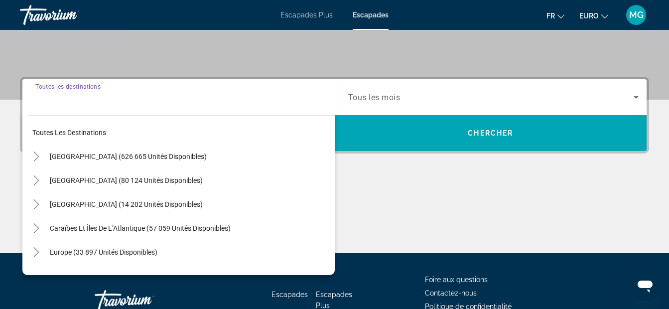
scroll to position [244, 0]
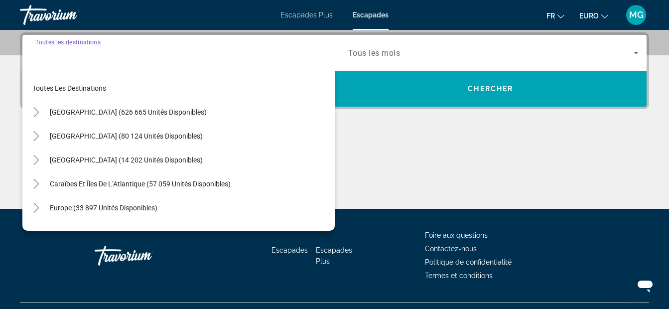
click at [312, 10] on div "Escapades Plus Escapades Fr English Español Français Italiano Português русский…" at bounding box center [334, 15] width 669 height 26
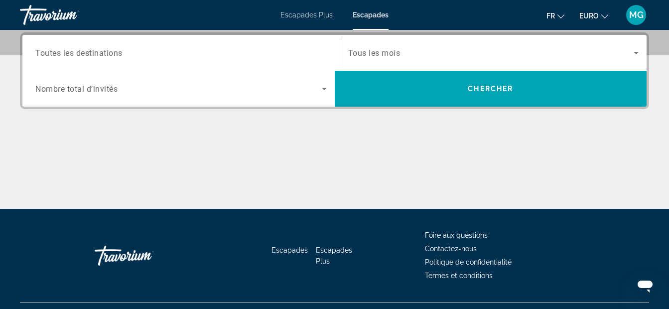
click at [313, 16] on span "Escapades Plus" at bounding box center [307, 15] width 52 height 8
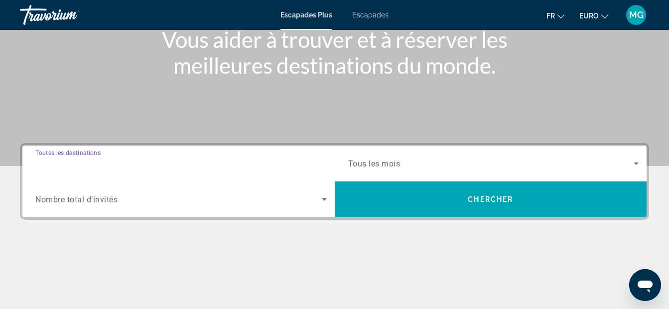
click at [256, 165] on input "Destination Toutes les destinations" at bounding box center [181, 164] width 292 height 12
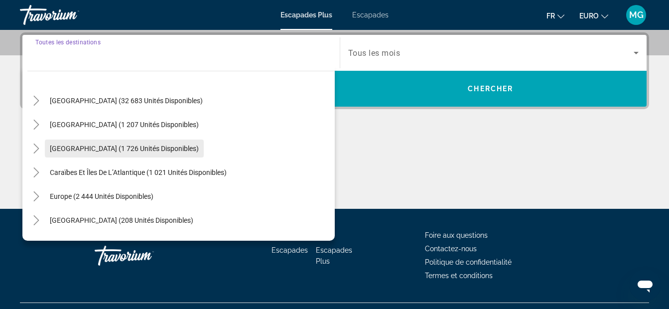
scroll to position [33, 0]
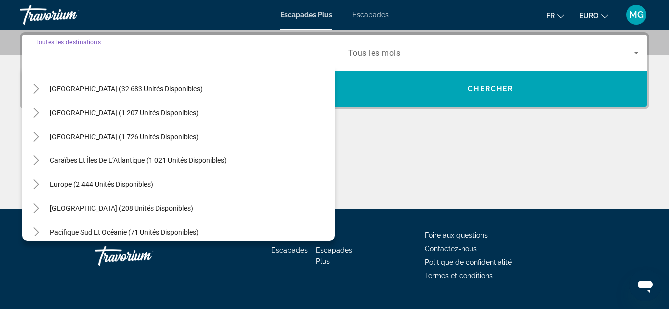
click at [113, 183] on span "Europe (2 444 unités disponibles)" at bounding box center [102, 184] width 104 height 8
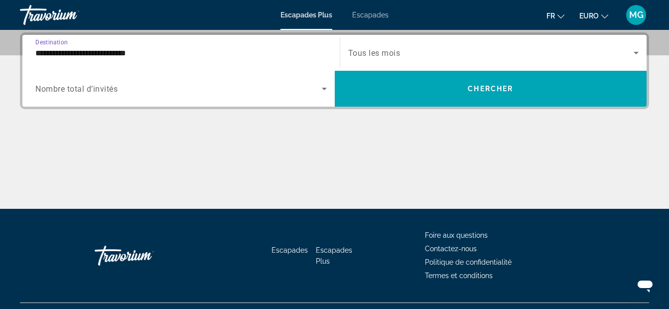
click at [208, 48] on input "**********" at bounding box center [181, 53] width 292 height 12
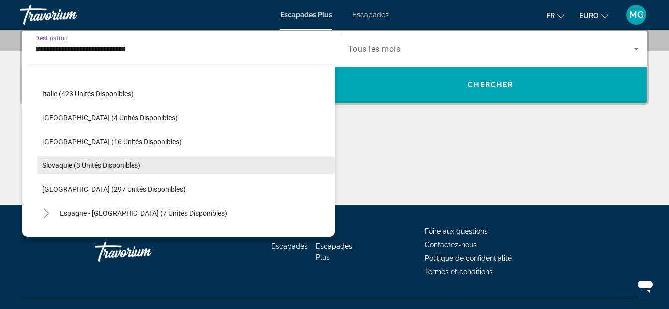
scroll to position [392, 0]
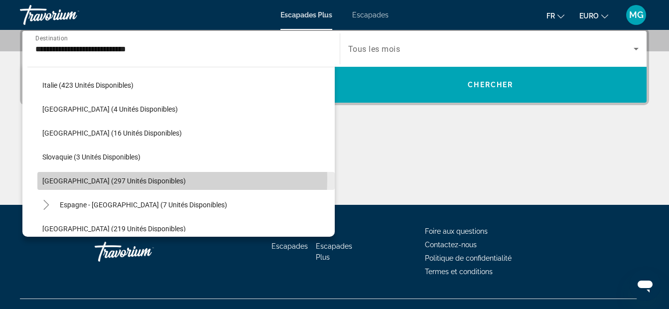
click at [104, 179] on span "[GEOGRAPHIC_DATA] (297 unités disponibles)" at bounding box center [114, 181] width 144 height 8
type input "**********"
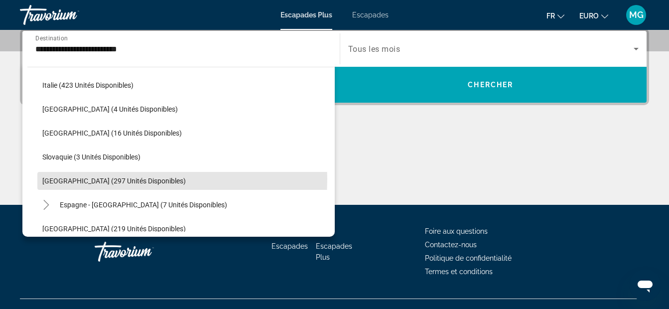
scroll to position [244, 0]
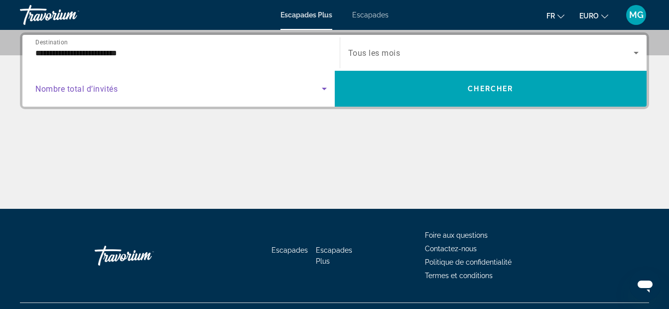
click at [327, 90] on icon "Widget de recherche" at bounding box center [325, 89] width 12 height 12
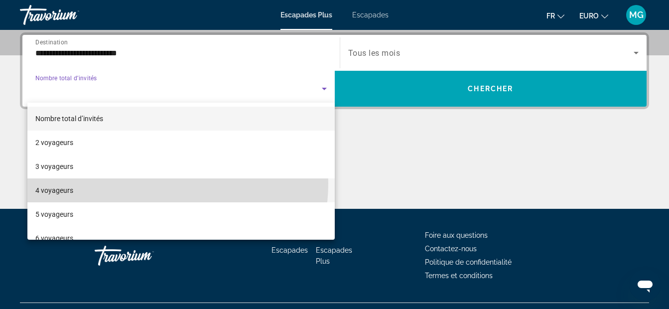
click at [158, 183] on mat-option "4 voyageurs" at bounding box center [181, 190] width 308 height 24
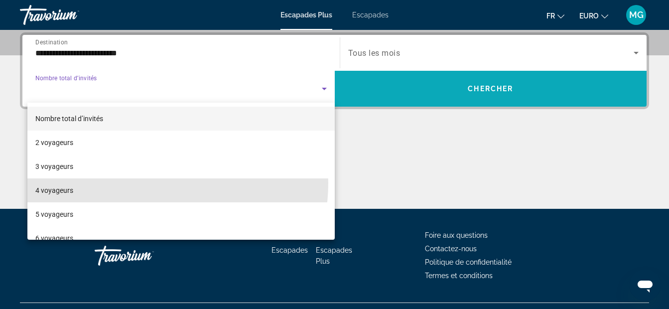
click at [437, 87] on span "Widget de recherche" at bounding box center [491, 89] width 313 height 24
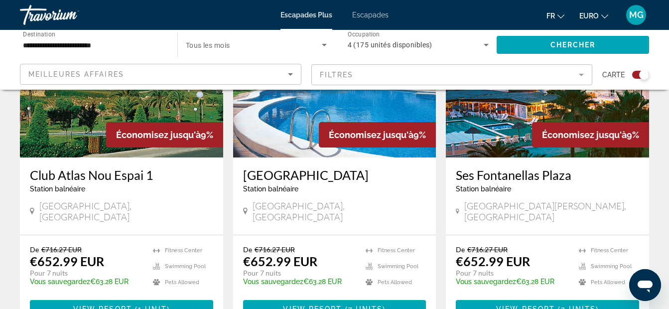
scroll to position [831, 0]
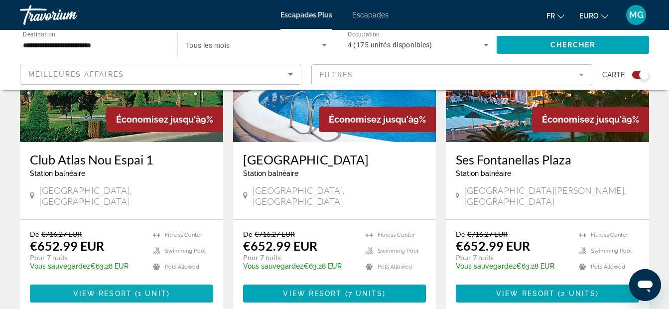
click at [131, 290] on span "View Resort" at bounding box center [102, 294] width 59 height 8
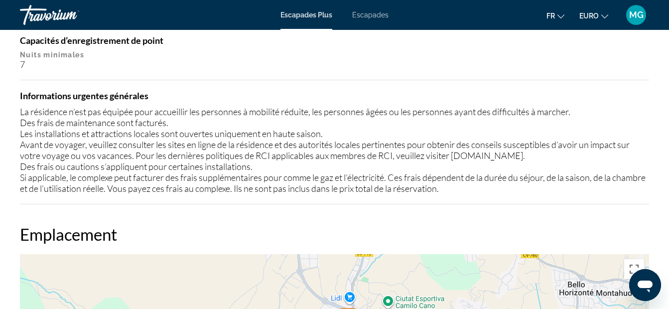
scroll to position [1196, 0]
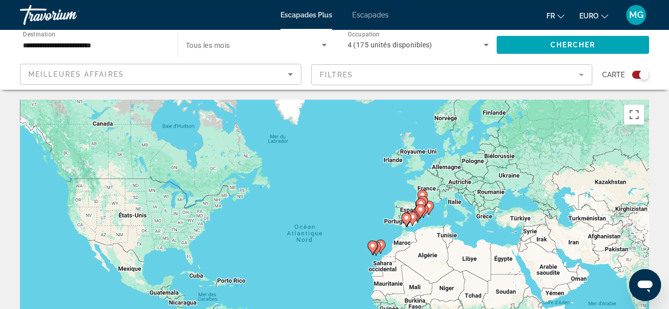
click at [165, 46] on div "**********" at bounding box center [94, 45] width 158 height 28
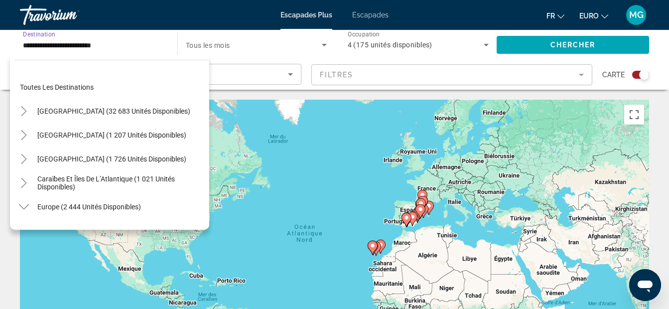
scroll to position [418, 0]
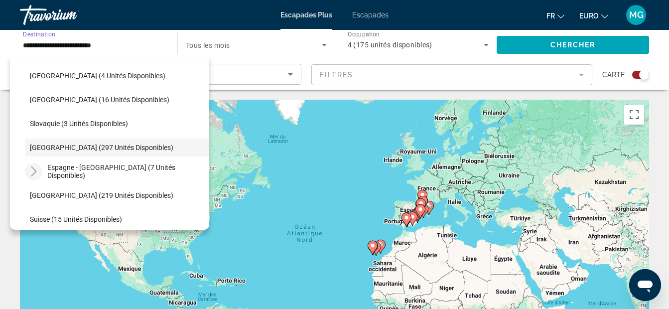
click at [30, 171] on icon "Toggle Espagne - Îles Canaries (7 unités disponibles)" at bounding box center [34, 171] width 10 height 10
click at [34, 174] on icon "Toggle Espagne - Îles Canaries (7 unités disponibles)" at bounding box center [34, 171] width 10 height 10
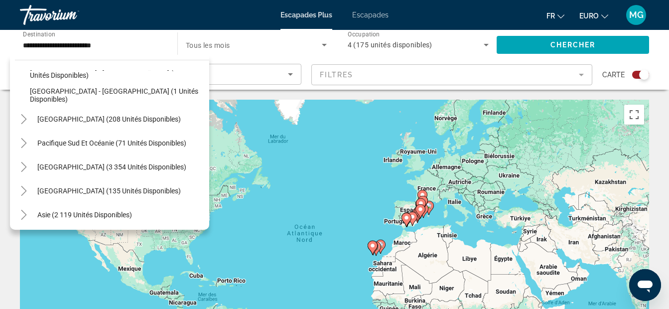
scroll to position [618, 0]
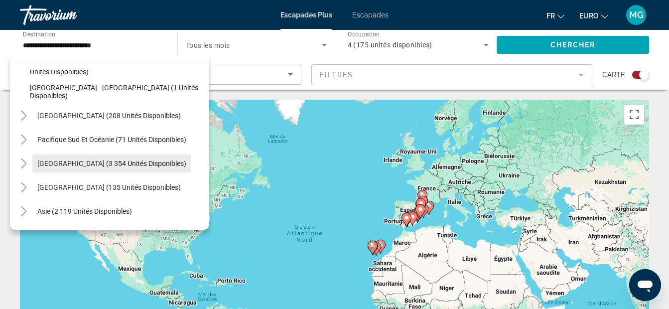
click at [64, 162] on span "[GEOGRAPHIC_DATA] (3 354 unités disponibles)" at bounding box center [111, 163] width 149 height 8
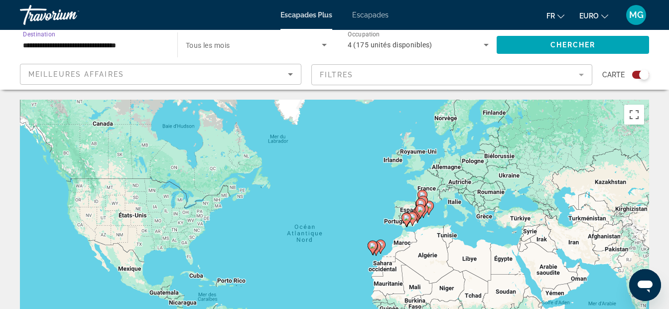
click at [142, 39] on input "**********" at bounding box center [94, 45] width 142 height 12
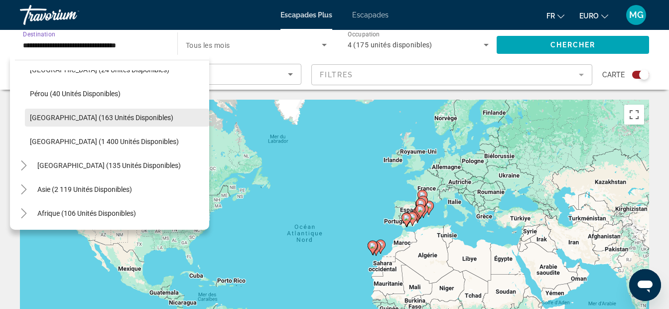
scroll to position [855, 0]
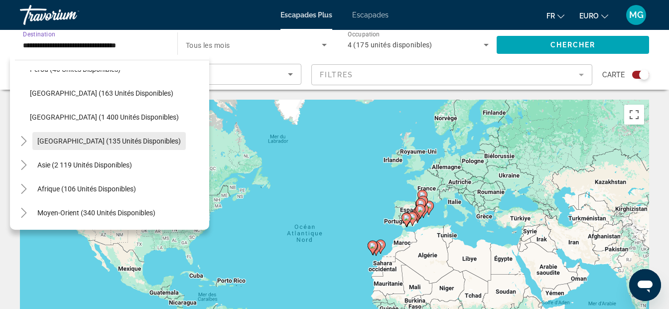
click at [78, 145] on span "Widget de recherche" at bounding box center [109, 141] width 154 height 24
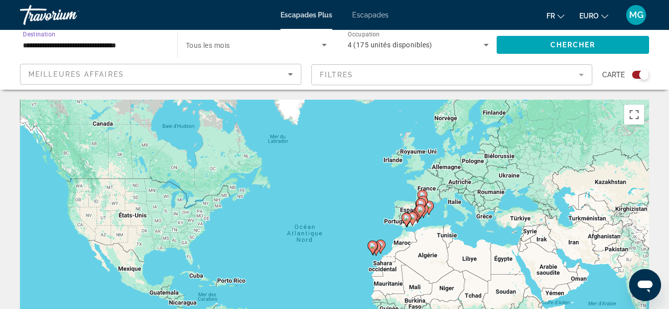
click at [142, 69] on div "Meilleures affaires" at bounding box center [158, 74] width 260 height 12
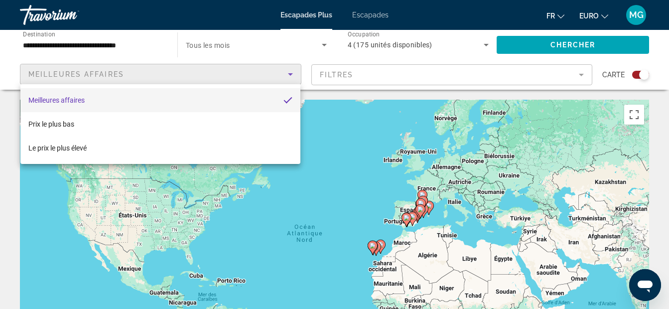
click at [168, 46] on div at bounding box center [334, 154] width 669 height 309
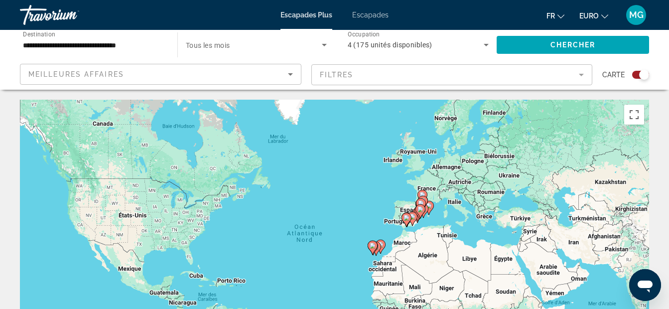
click at [159, 39] on input "**********" at bounding box center [94, 45] width 142 height 12
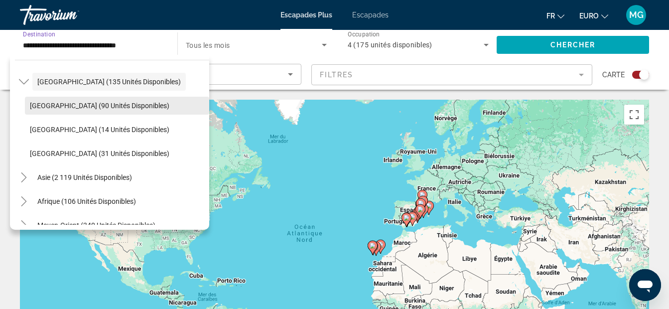
scroll to position [927, 0]
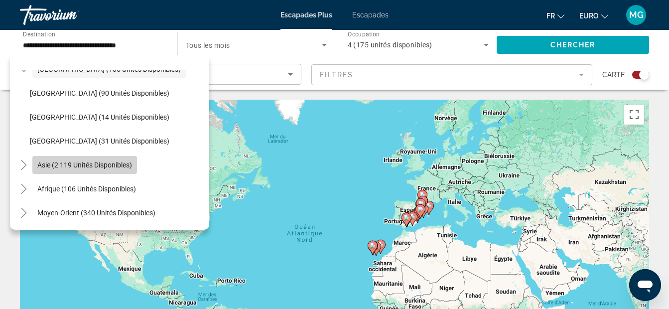
click at [97, 175] on span "Widget de recherche" at bounding box center [84, 165] width 105 height 24
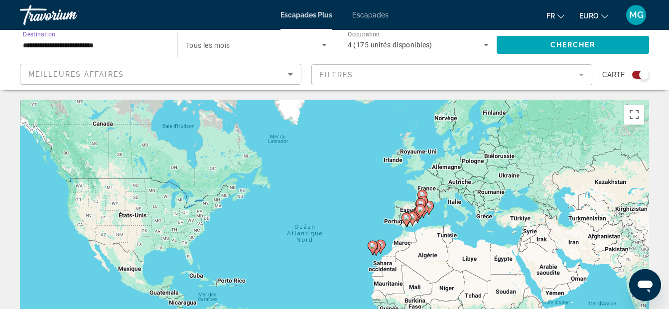
click at [143, 39] on input "**********" at bounding box center [94, 45] width 142 height 12
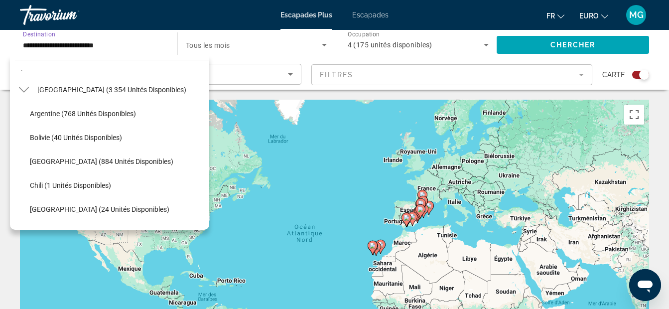
scroll to position [692, 0]
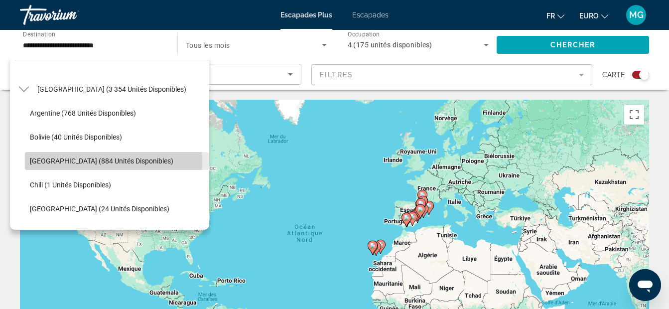
click at [68, 163] on span "[GEOGRAPHIC_DATA] (884 unités disponibles)" at bounding box center [102, 161] width 144 height 8
type input "**********"
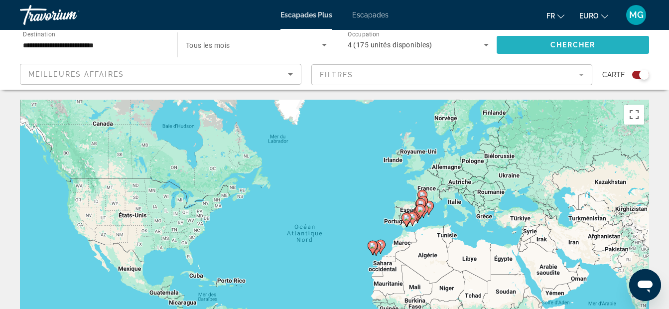
click at [534, 46] on span "Widget de recherche" at bounding box center [573, 45] width 153 height 24
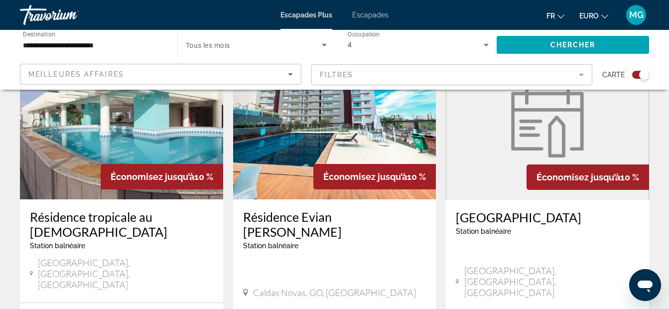
scroll to position [399, 0]
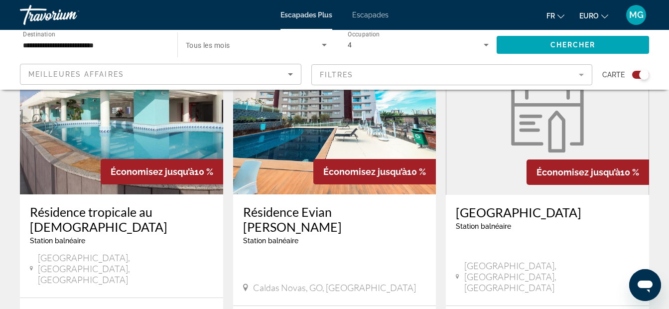
click at [281, 212] on h3 "Résidence Evian [PERSON_NAME]" at bounding box center [334, 219] width 183 height 30
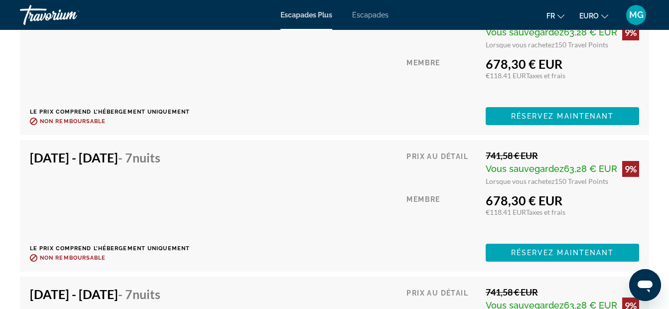
scroll to position [2224, 0]
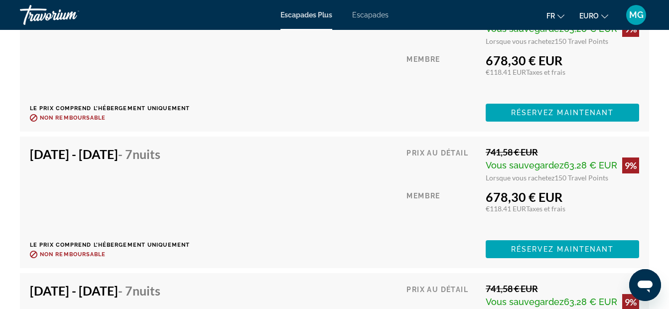
click at [69, 118] on span "Non remboursable" at bounding box center [73, 118] width 66 height 6
click at [31, 115] on icon "Contenu principal" at bounding box center [33, 117] width 7 height 7
click at [369, 11] on span "Escapades" at bounding box center [370, 15] width 36 height 8
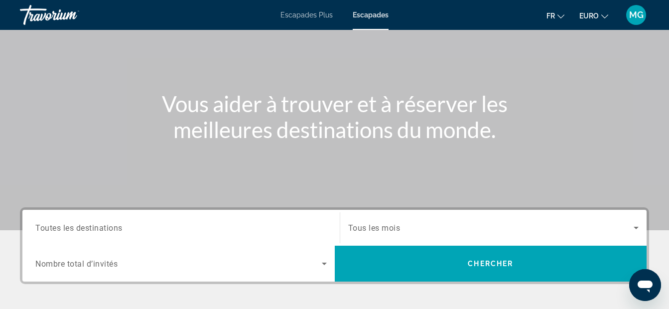
scroll to position [166, 0]
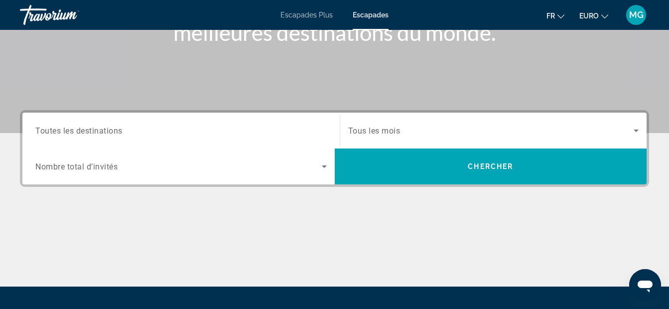
click at [299, 121] on div "Widget de recherche" at bounding box center [181, 131] width 292 height 28
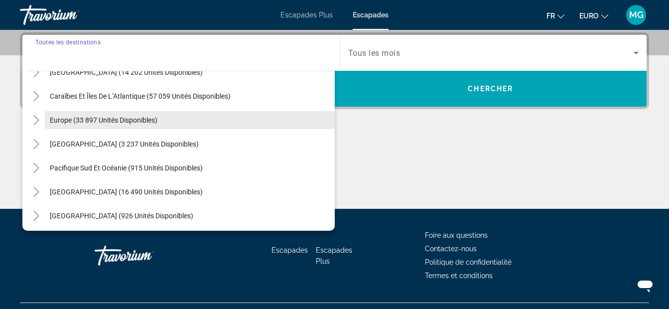
scroll to position [100, 0]
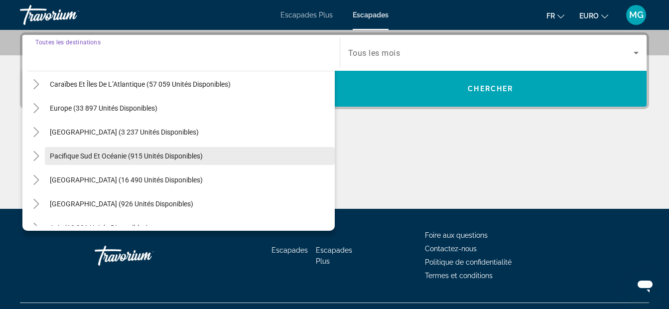
click at [96, 154] on span "Pacifique Sud et Océanie (915 unités disponibles)" at bounding box center [126, 156] width 153 height 8
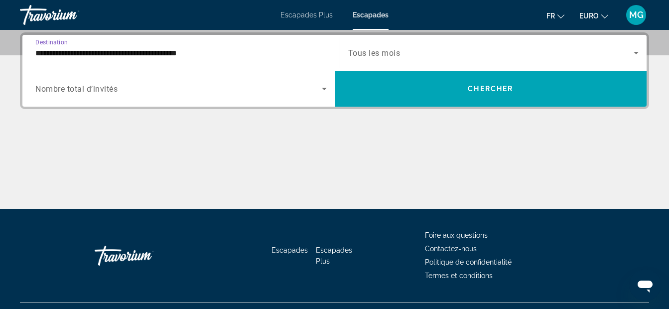
click at [221, 52] on input "**********" at bounding box center [181, 53] width 292 height 12
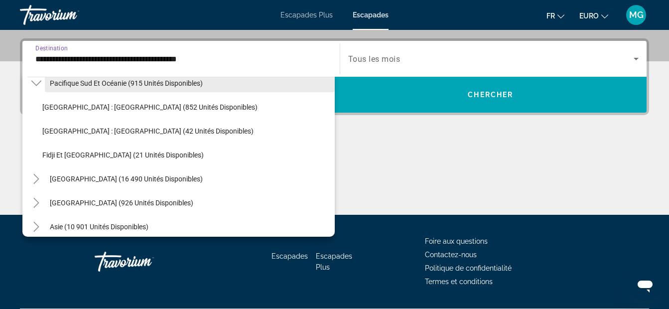
scroll to position [207, 0]
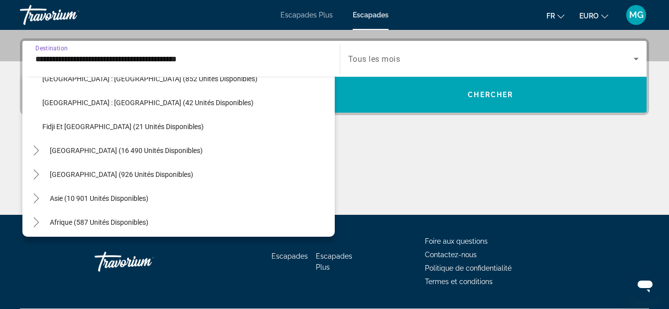
click at [100, 146] on span "Widget de recherche" at bounding box center [190, 151] width 290 height 24
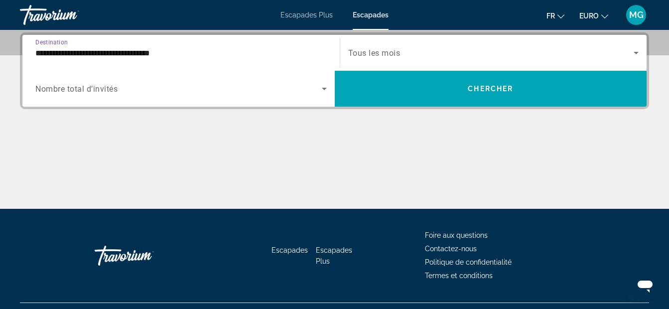
click at [235, 45] on div "**********" at bounding box center [181, 53] width 292 height 28
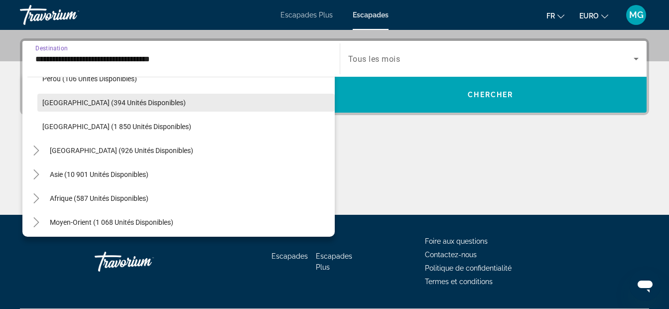
scroll to position [425, 0]
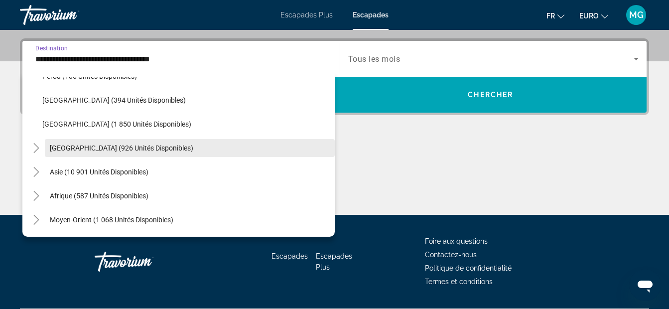
click at [160, 144] on span "[GEOGRAPHIC_DATA] (926 unités disponibles)" at bounding box center [122, 148] width 144 height 8
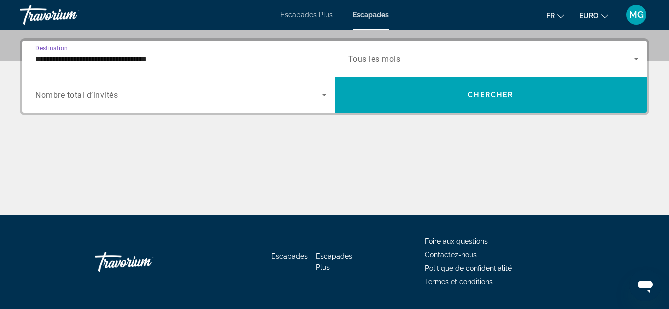
scroll to position [244, 0]
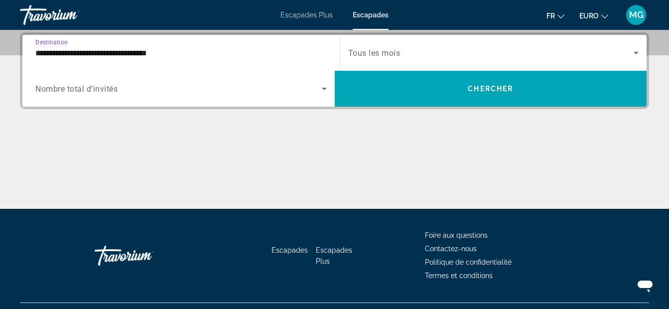
click at [245, 51] on input "**********" at bounding box center [181, 53] width 292 height 12
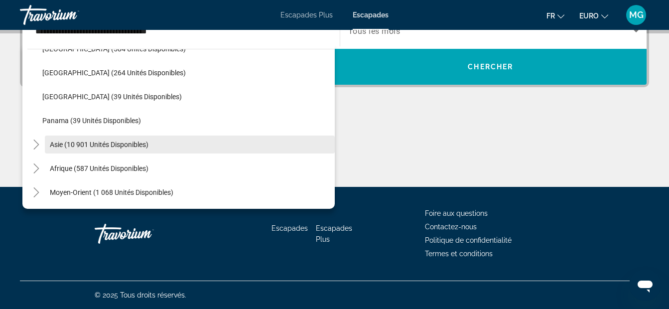
scroll to position [520, 0]
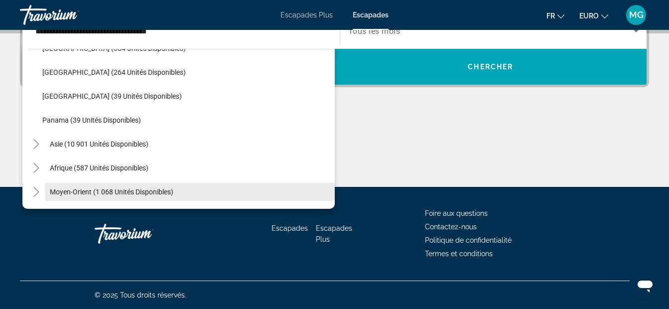
click at [120, 191] on span "Moyen-Orient (1 068 unités disponibles)" at bounding box center [112, 192] width 124 height 8
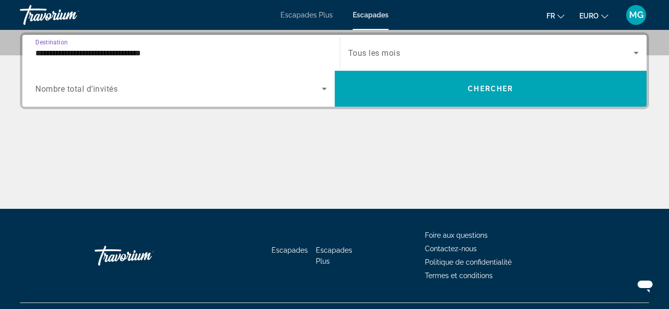
click at [227, 53] on input "**********" at bounding box center [181, 53] width 292 height 12
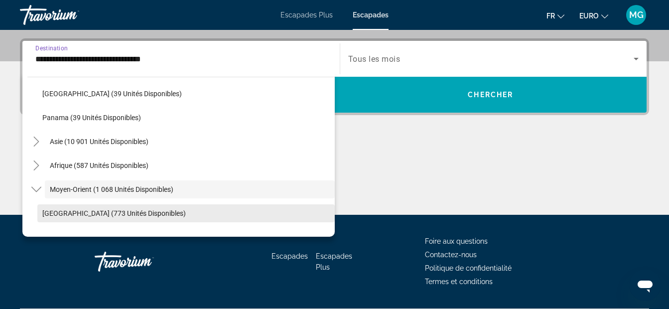
scroll to position [550, 0]
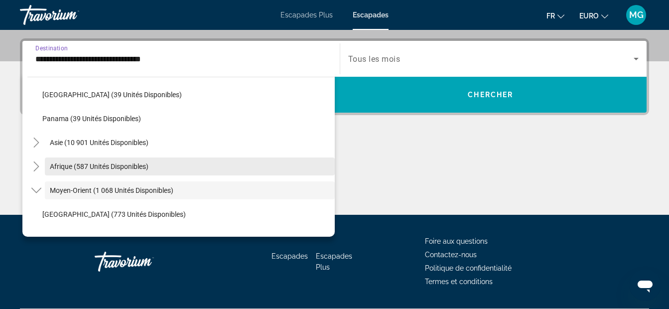
click at [112, 167] on span "Afrique (587 unités disponibles)" at bounding box center [99, 166] width 99 height 8
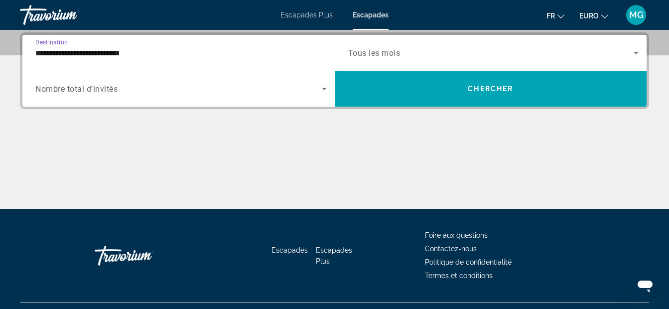
click at [239, 50] on input "**********" at bounding box center [181, 53] width 292 height 12
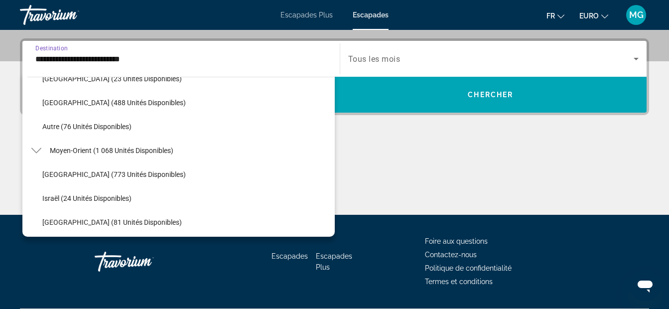
scroll to position [688, 0]
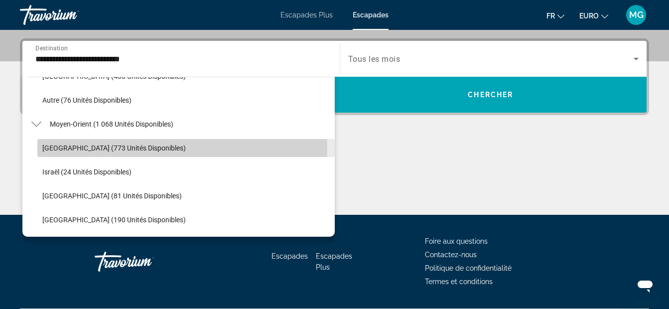
click at [130, 149] on span "[GEOGRAPHIC_DATA] (773 unités disponibles)" at bounding box center [114, 148] width 144 height 8
type input "**********"
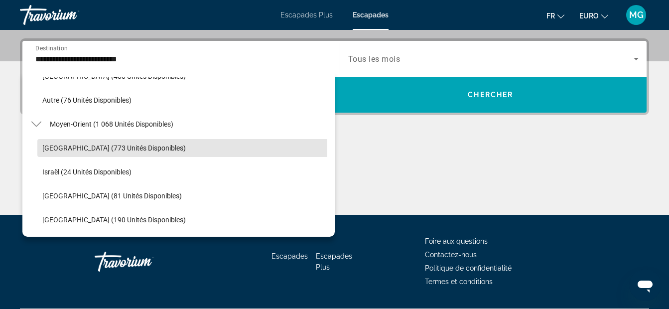
scroll to position [244, 0]
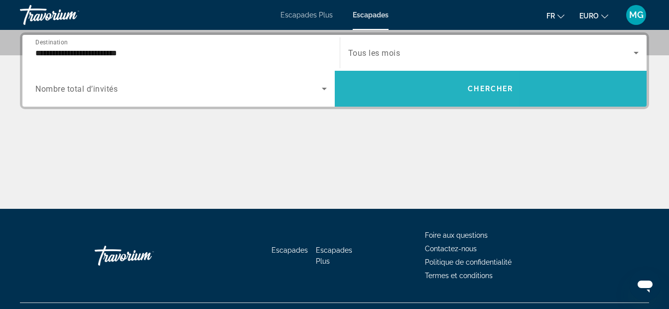
click at [394, 100] on span "Widget de recherche" at bounding box center [491, 89] width 313 height 24
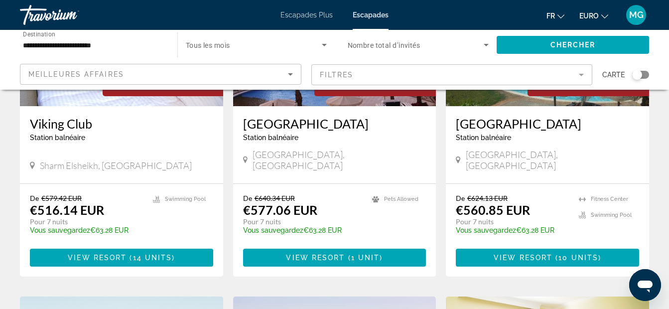
scroll to position [172, 0]
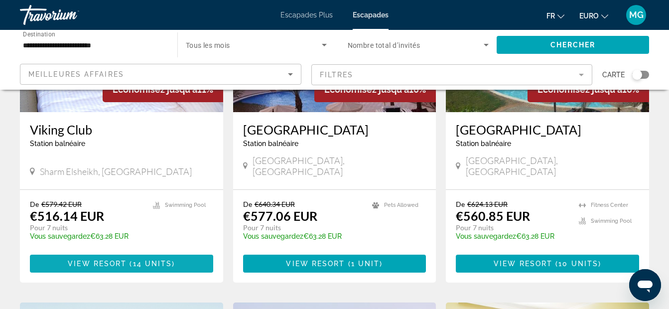
click at [127, 260] on font "View Resort ( 14 units )" at bounding box center [121, 264] width 107 height 8
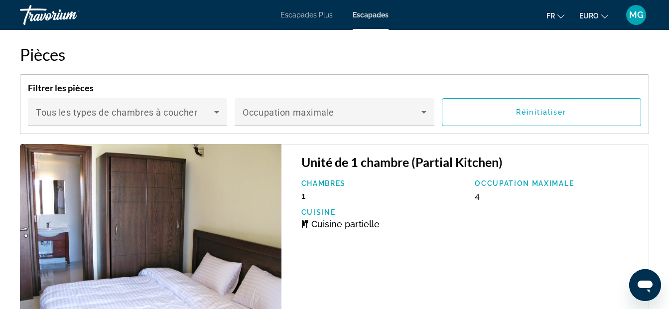
scroll to position [1643, 0]
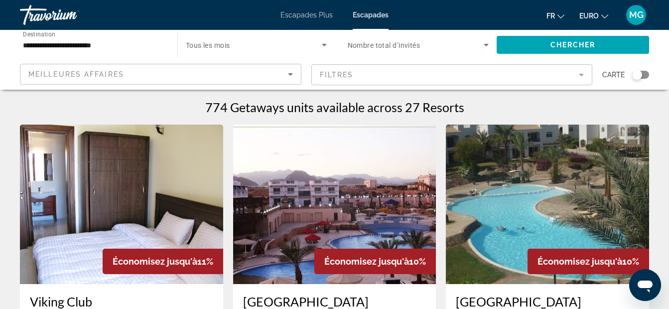
click at [117, 40] on input "**********" at bounding box center [94, 45] width 142 height 12
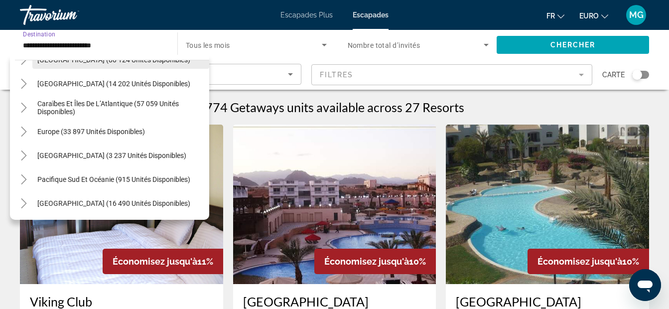
scroll to position [66, 0]
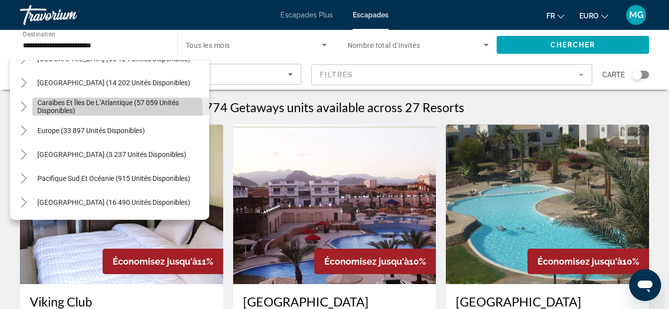
click at [101, 111] on span "Caraïbes et îles de l’Atlantique (57 059 unités disponibles)" at bounding box center [120, 107] width 167 height 16
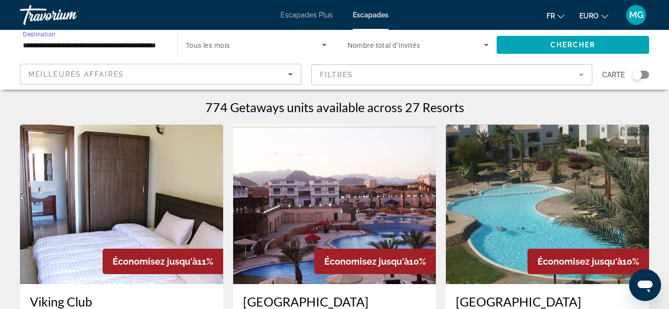
click at [147, 42] on input "**********" at bounding box center [94, 45] width 142 height 12
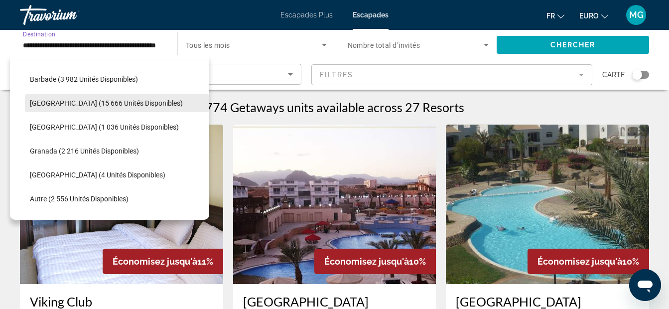
scroll to position [201, 0]
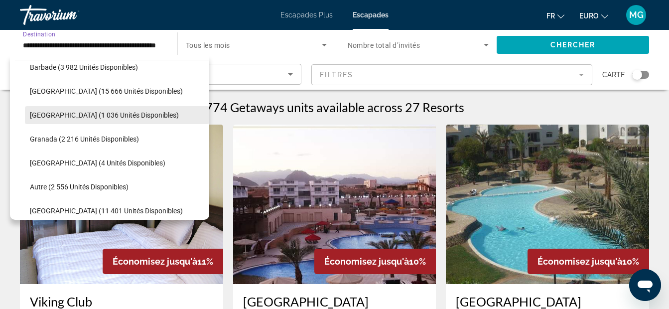
click at [85, 114] on span "[GEOGRAPHIC_DATA] (1 036 unités disponibles)" at bounding box center [104, 115] width 149 height 8
type input "**********"
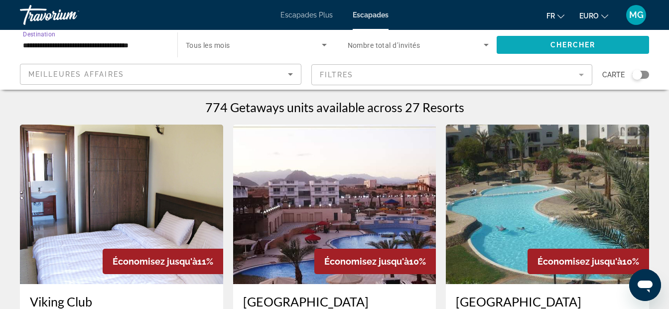
click at [551, 47] on span "Chercher" at bounding box center [573, 45] width 45 height 8
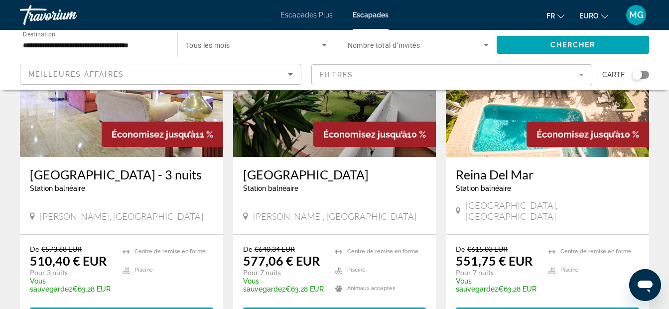
scroll to position [133, 0]
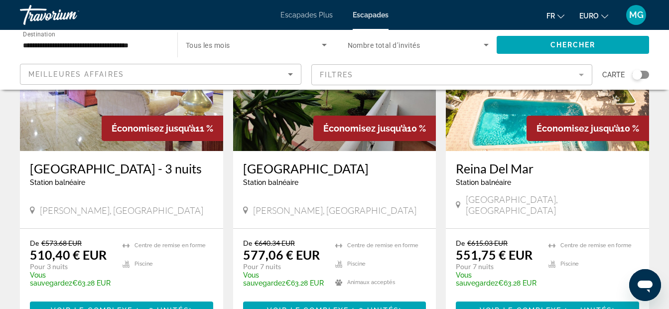
click at [494, 116] on img "Contenu principal" at bounding box center [547, 71] width 203 height 159
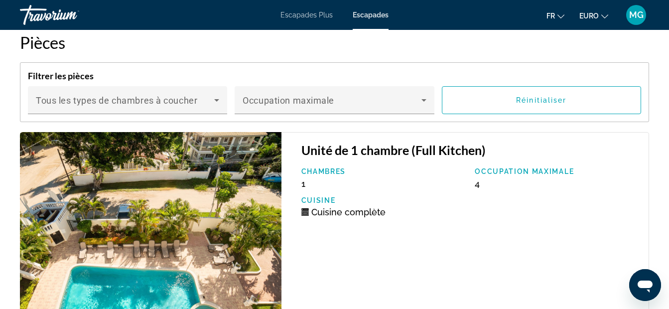
scroll to position [1828, 0]
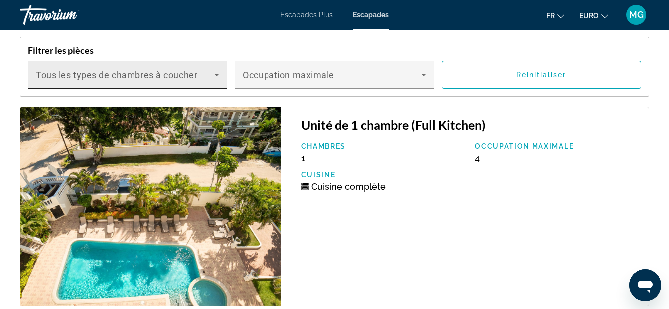
click at [203, 62] on div "Bedroom Types Tous les types de chambres à coucher" at bounding box center [127, 75] width 183 height 28
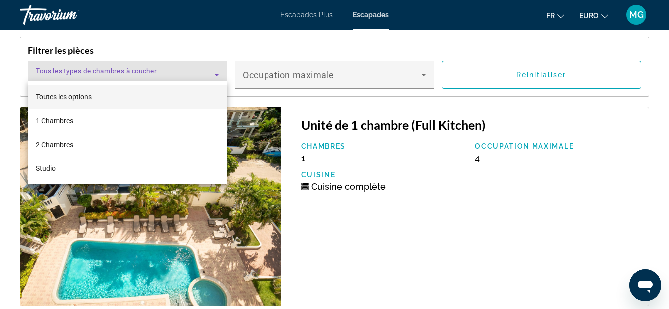
click at [203, 62] on div at bounding box center [334, 154] width 669 height 309
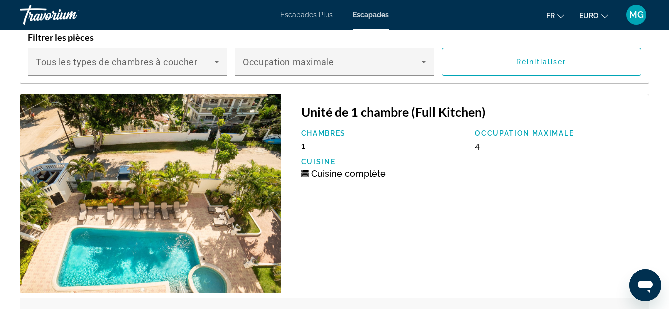
scroll to position [1794, 0]
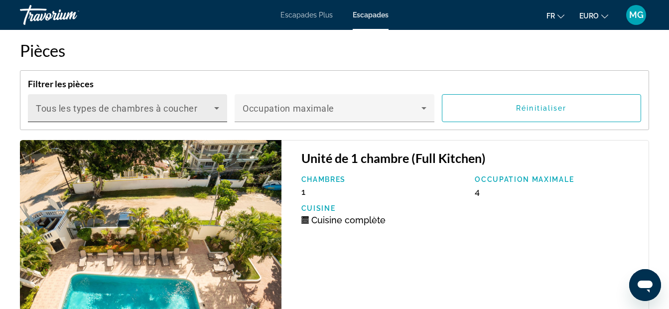
click at [187, 103] on span "Tous les types de chambres à coucher" at bounding box center [116, 108] width 161 height 10
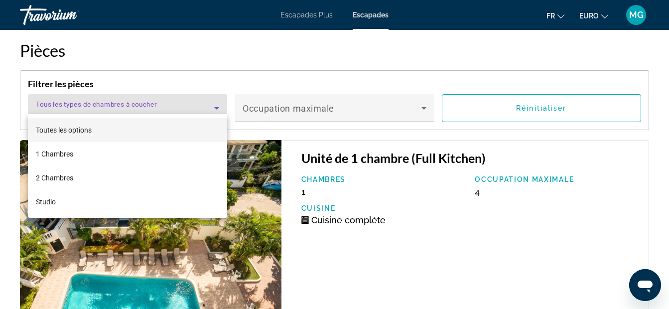
click at [187, 98] on div at bounding box center [334, 154] width 669 height 309
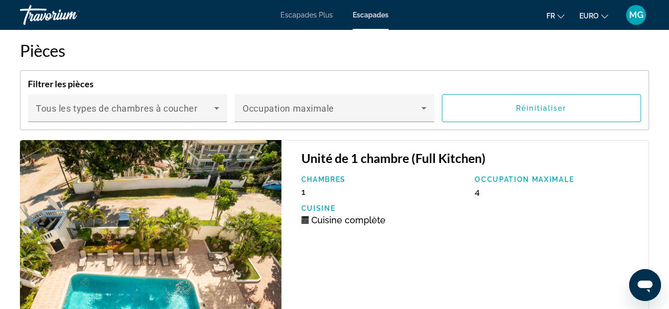
click at [173, 189] on img "Contenu principal" at bounding box center [151, 239] width 262 height 199
click at [173, 180] on img "Contenu principal" at bounding box center [151, 239] width 262 height 199
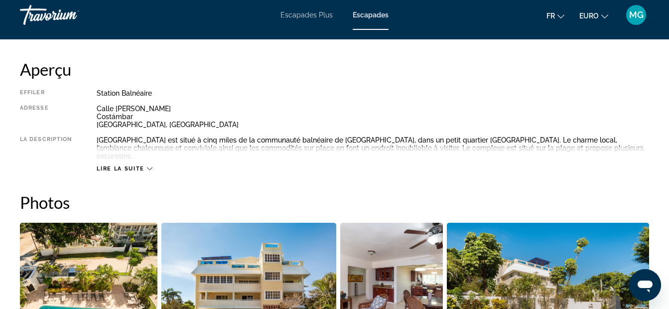
scroll to position [465, 0]
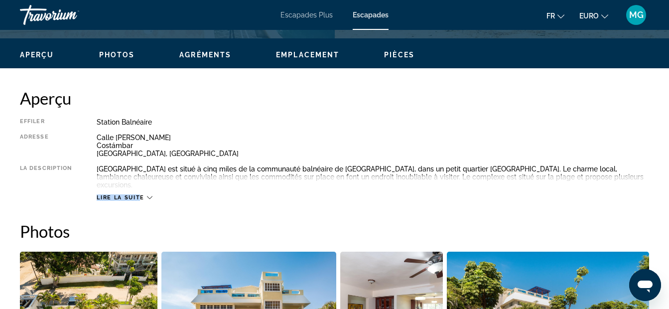
click at [139, 186] on div "Lire la suite" at bounding box center [373, 187] width 553 height 27
drag, startPoint x: 139, startPoint y: 186, endPoint x: 144, endPoint y: 189, distance: 5.6
click at [144, 194] on span "Lire la suite" at bounding box center [120, 197] width 47 height 6
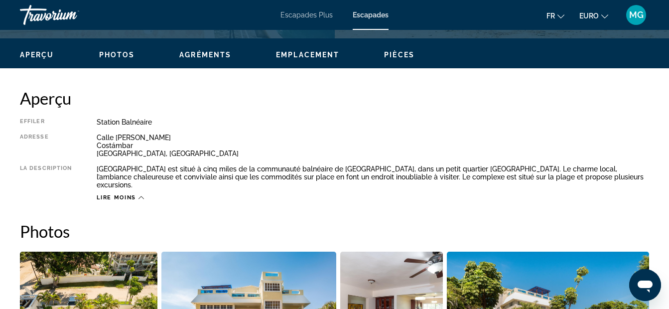
click at [120, 56] on span "Photos" at bounding box center [117, 55] width 36 height 8
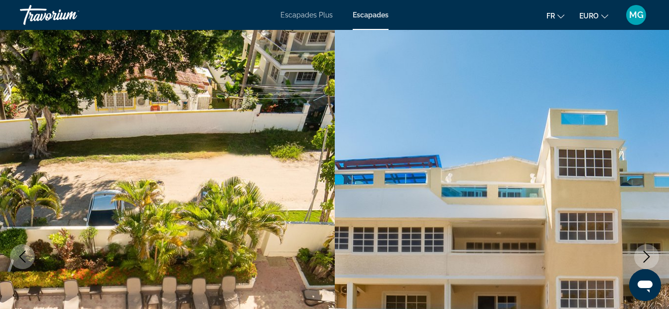
scroll to position [0, 0]
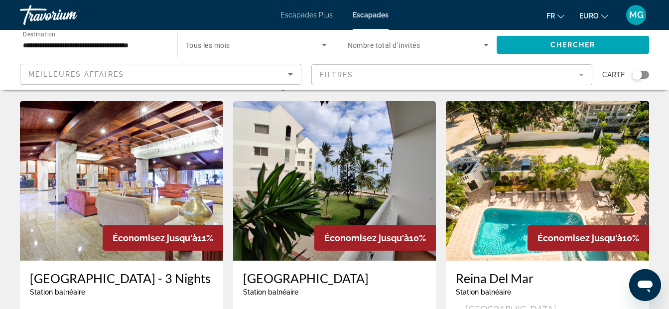
scroll to position [33, 0]
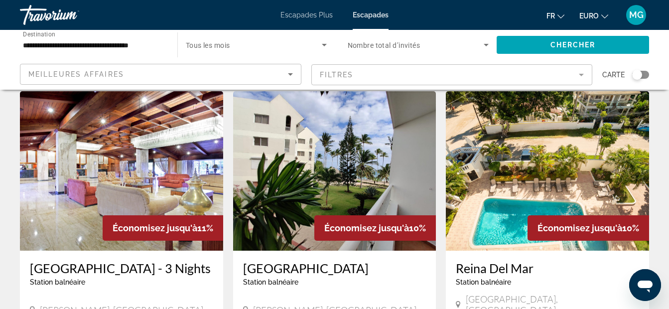
click at [348, 177] on img "Contenu principal" at bounding box center [334, 170] width 203 height 159
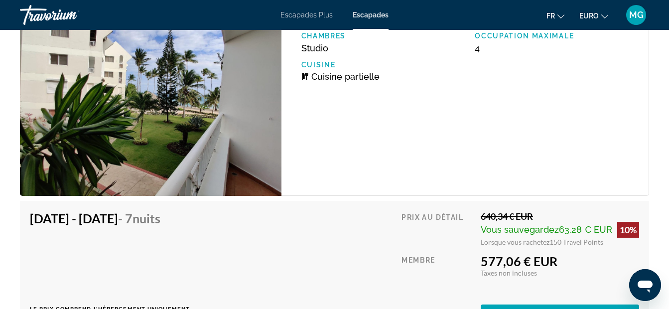
scroll to position [1861, 0]
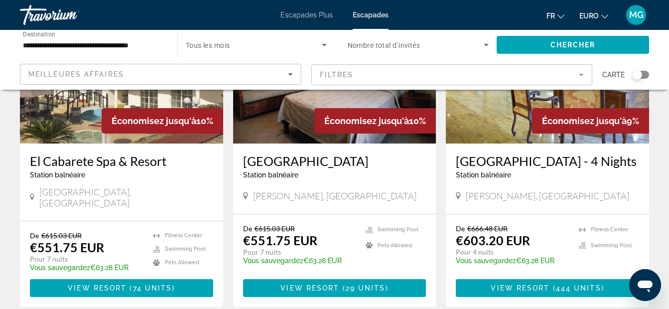
scroll to position [498, 0]
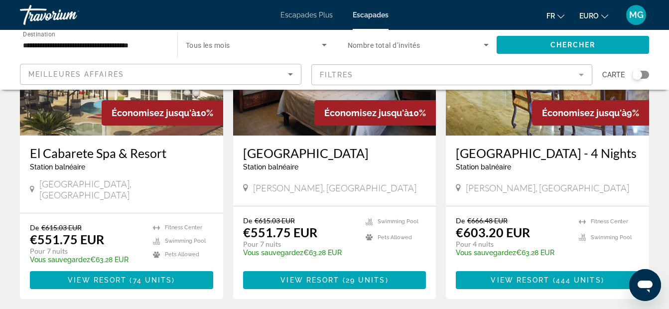
click at [106, 124] on div "Économisez jusqu'à 10%" at bounding box center [163, 112] width 122 height 25
click at [109, 160] on h3 "El Cabarete Spa & Resort" at bounding box center [121, 153] width 183 height 15
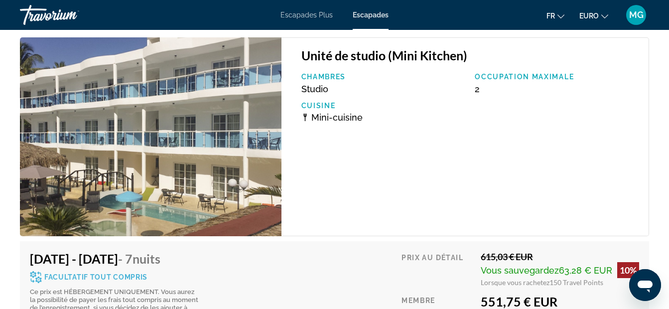
scroll to position [2060, 0]
